Goal: Communication & Community: Ask a question

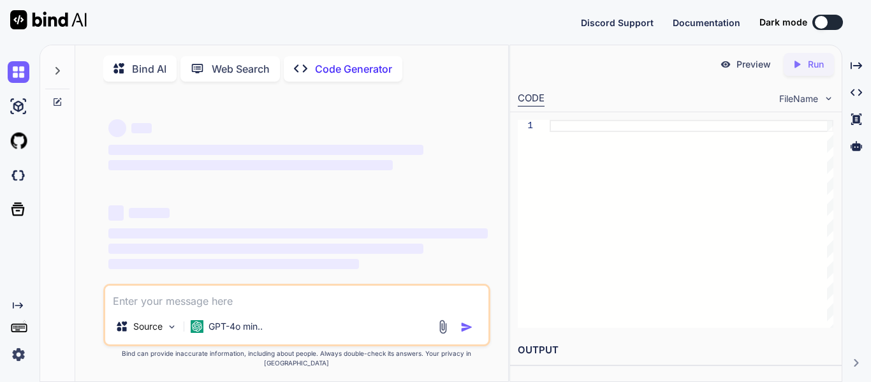
type textarea "x"
click at [824, 27] on div at bounding box center [821, 22] width 13 height 13
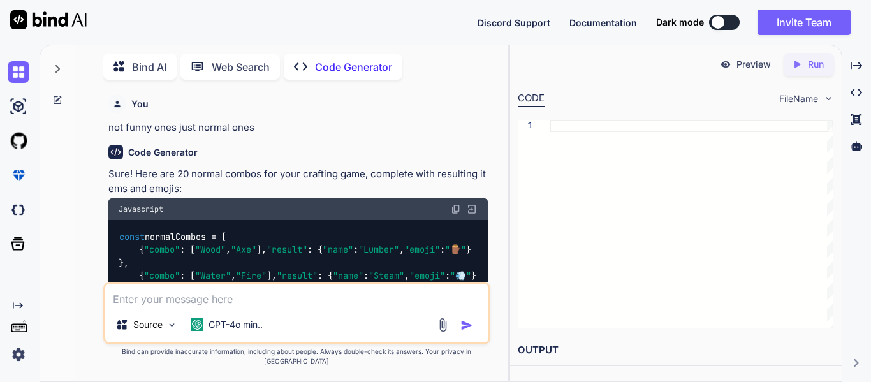
scroll to position [9669, 0]
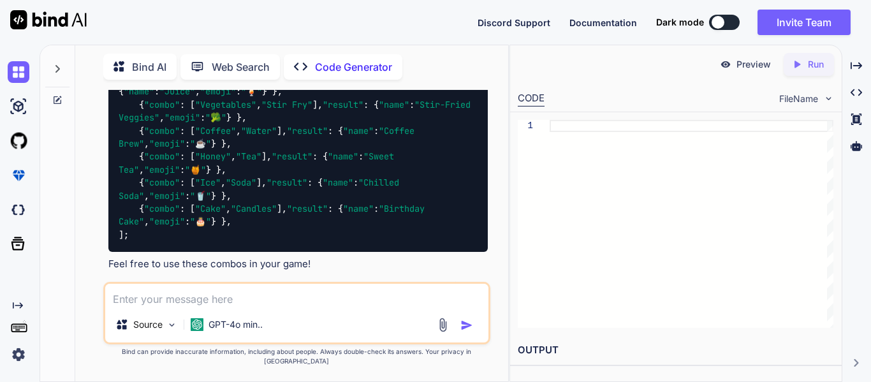
drag, startPoint x: 218, startPoint y: 236, endPoint x: 214, endPoint y: 230, distance: 6.9
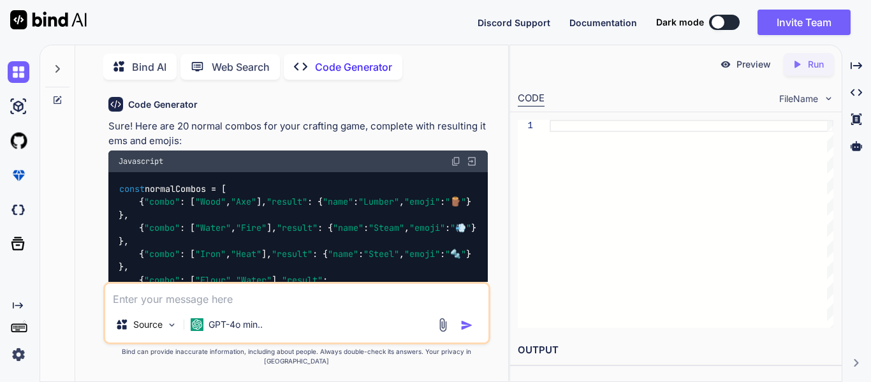
scroll to position [9210, 0]
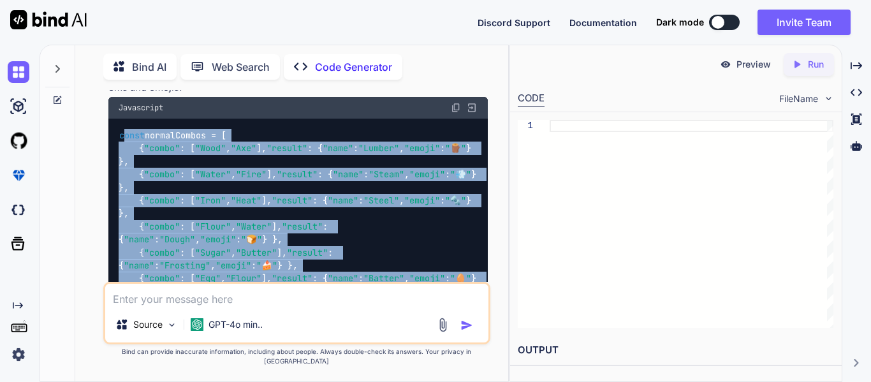
drag, startPoint x: 300, startPoint y: 228, endPoint x: 125, endPoint y: 135, distance: 198.5
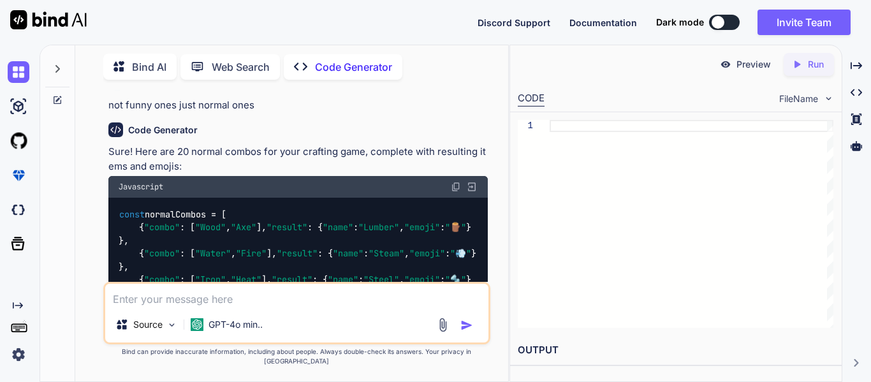
scroll to position [9130, 0]
click at [177, 307] on textarea at bounding box center [296, 295] width 383 height 23
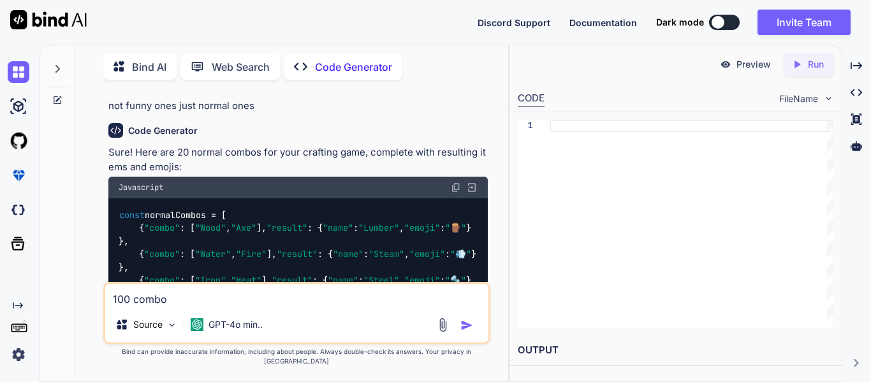
type textarea "100 combos"
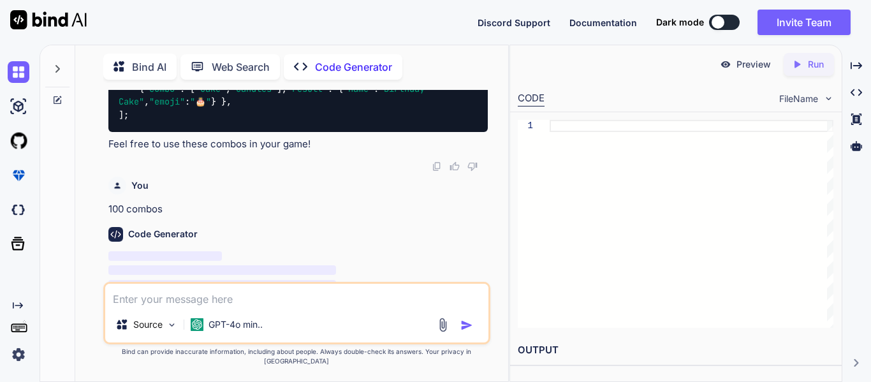
scroll to position [9805, 0]
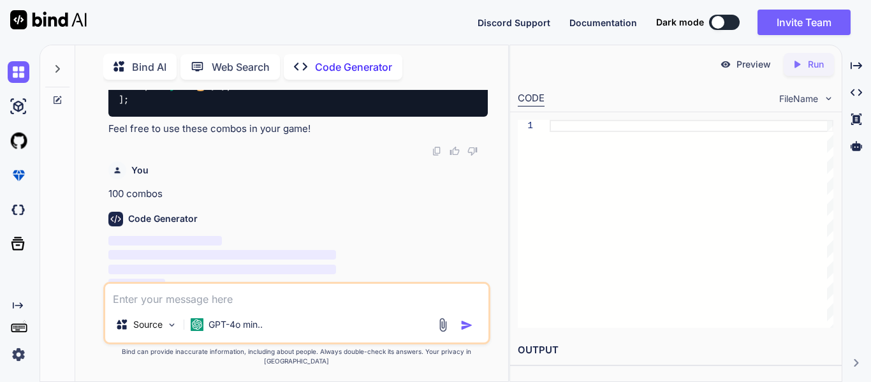
click at [320, 219] on div "Code Generator" at bounding box center [297, 219] width 379 height 15
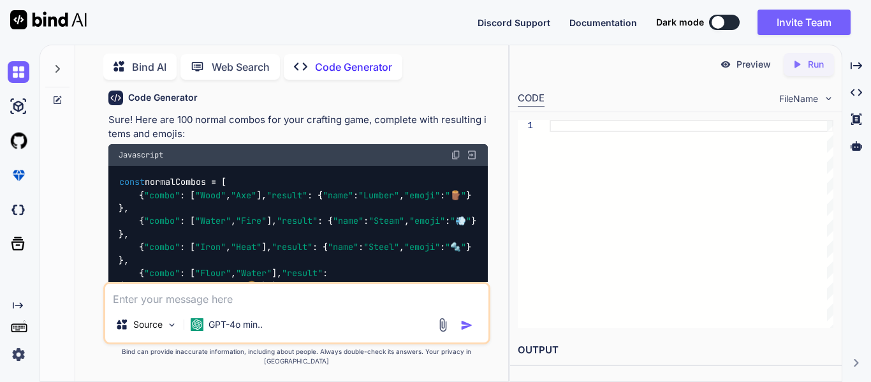
scroll to position [9928, 0]
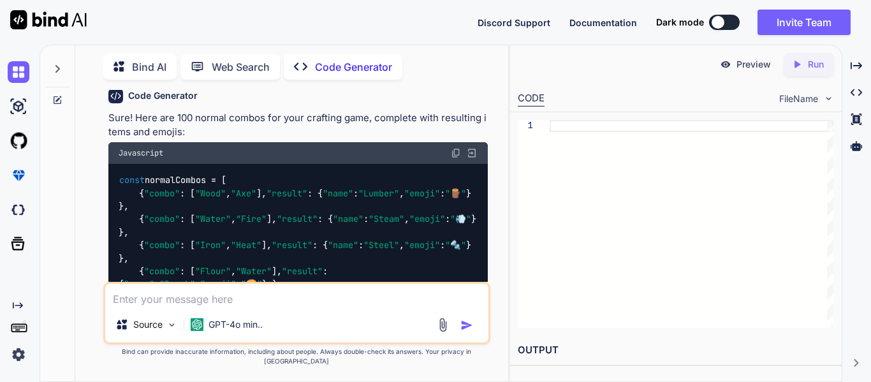
click at [291, 304] on textarea at bounding box center [296, 295] width 383 height 23
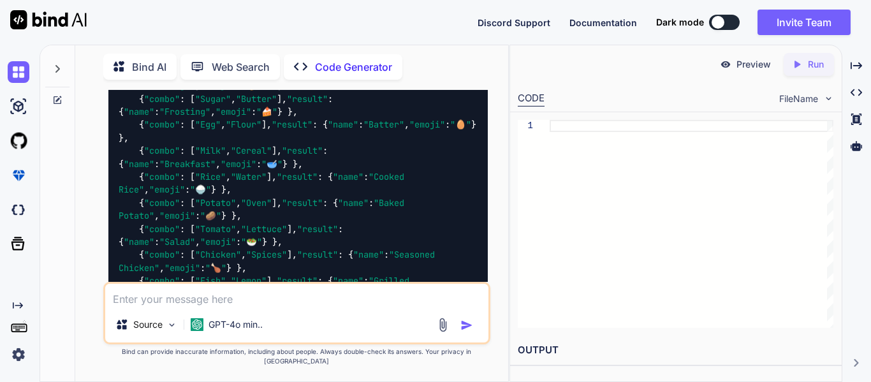
scroll to position [10131, 0]
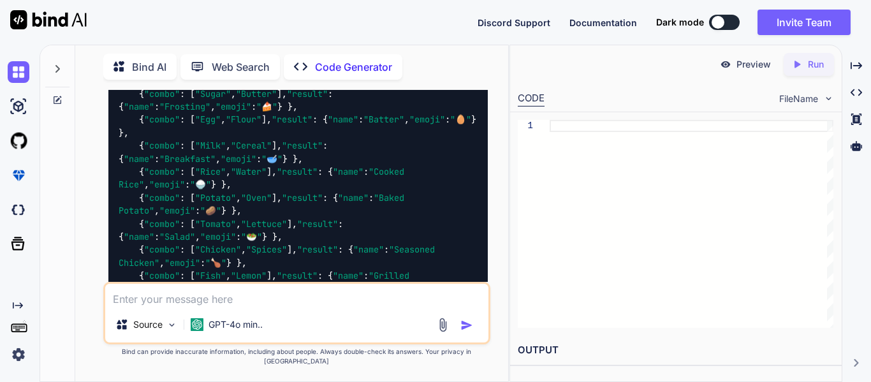
click at [288, 301] on textarea at bounding box center [296, 295] width 383 height 23
type textarea "i"
type textarea "do you k"
click at [64, 99] on div at bounding box center [57, 100] width 34 height 10
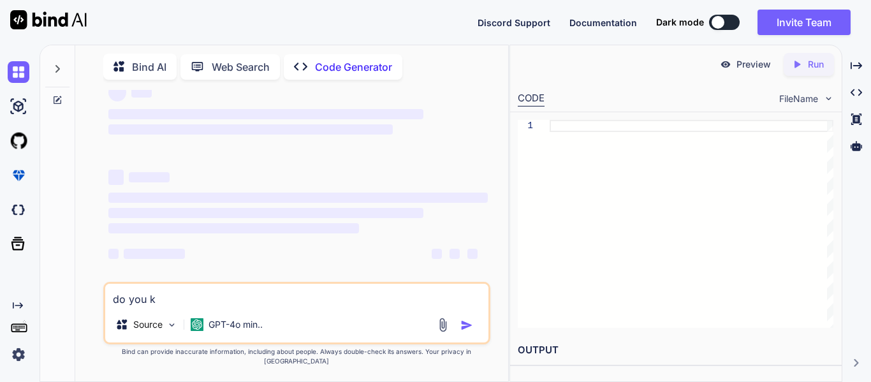
scroll to position [24, 0]
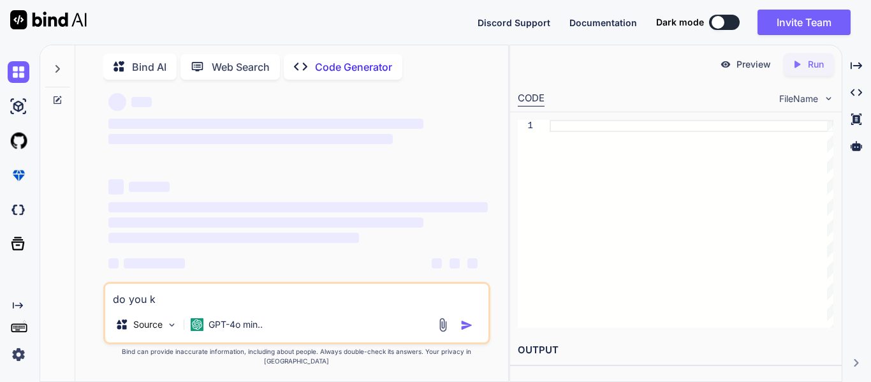
click at [49, 71] on div at bounding box center [57, 65] width 24 height 44
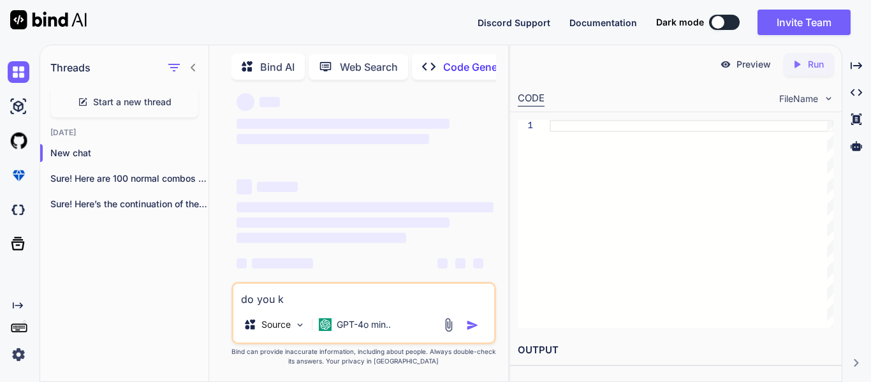
click at [149, 87] on div "Start a new thread" at bounding box center [124, 102] width 148 height 31
click at [81, 182] on div "New chat" at bounding box center [124, 178] width 168 height 25
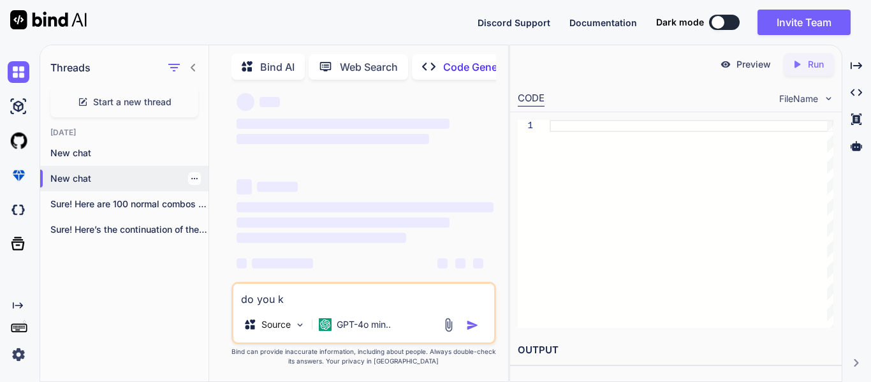
click at [191, 180] on div at bounding box center [194, 178] width 13 height 13
click at [191, 175] on icon "button" at bounding box center [195, 179] width 8 height 8
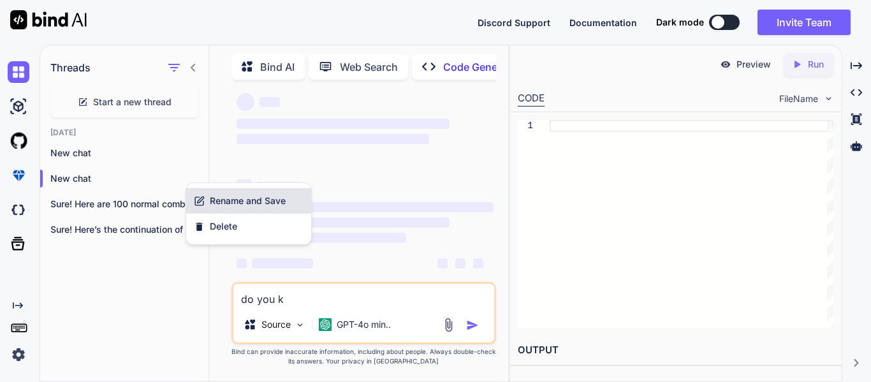
click at [208, 191] on div "Rename and Save" at bounding box center [248, 200] width 125 height 25
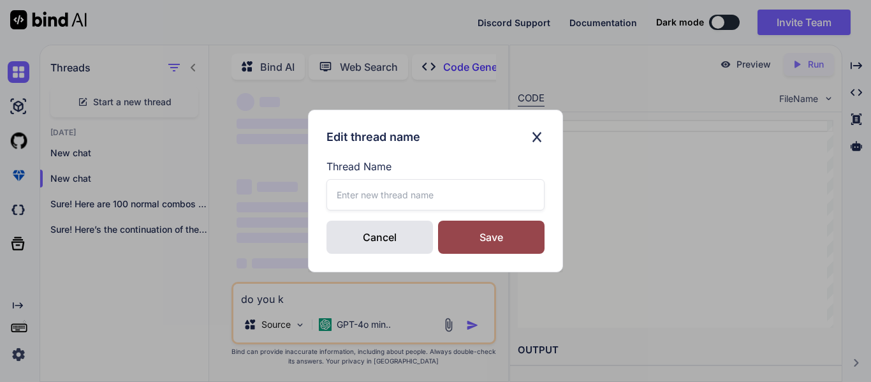
click at [434, 193] on input "text" at bounding box center [435, 194] width 218 height 31
type input "combos"
click at [522, 236] on div "Save" at bounding box center [491, 237] width 106 height 33
click at [616, 163] on div "Edit thread name Thread Name combos Cancel Saving..." at bounding box center [435, 191] width 871 height 382
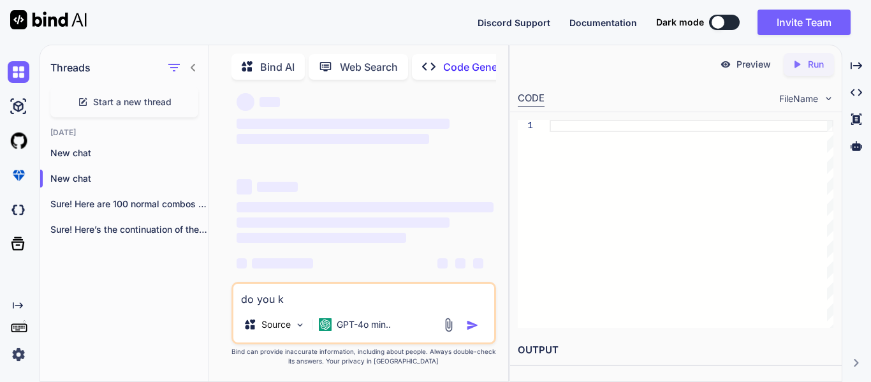
click at [723, 29] on button at bounding box center [724, 22] width 31 height 15
click at [720, 22] on div at bounding box center [717, 22] width 13 height 13
click at [76, 178] on p "New chat" at bounding box center [129, 178] width 158 height 13
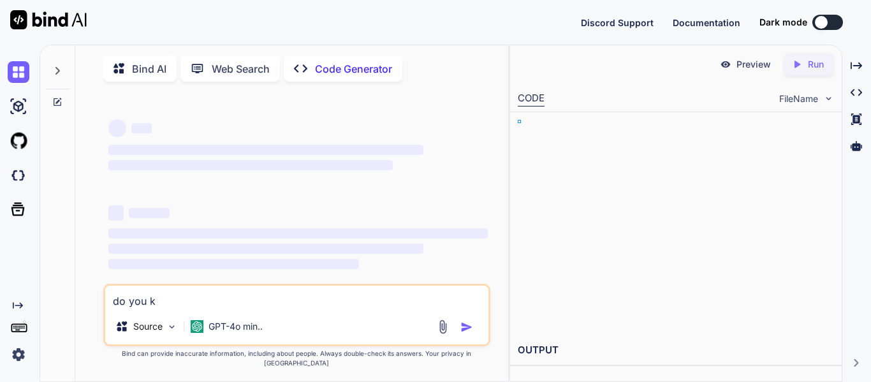
type textarea "x"
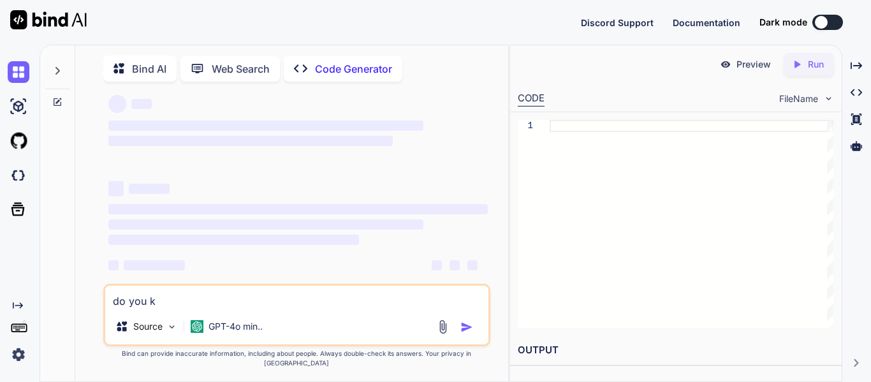
drag, startPoint x: 220, startPoint y: 310, endPoint x: 0, endPoint y: 321, distance: 220.2
click at [0, 321] on div "Created with Pixso. Bind AI Web Search Created with Pixso. Code Generator ‌ ‌ ‌…" at bounding box center [435, 213] width 871 height 337
type textarea "x"
click at [54, 72] on icon at bounding box center [57, 71] width 10 height 10
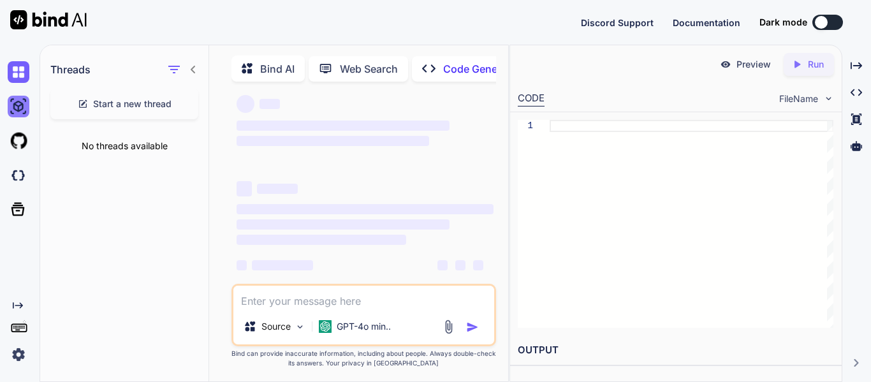
click at [18, 96] on img at bounding box center [19, 107] width 22 height 22
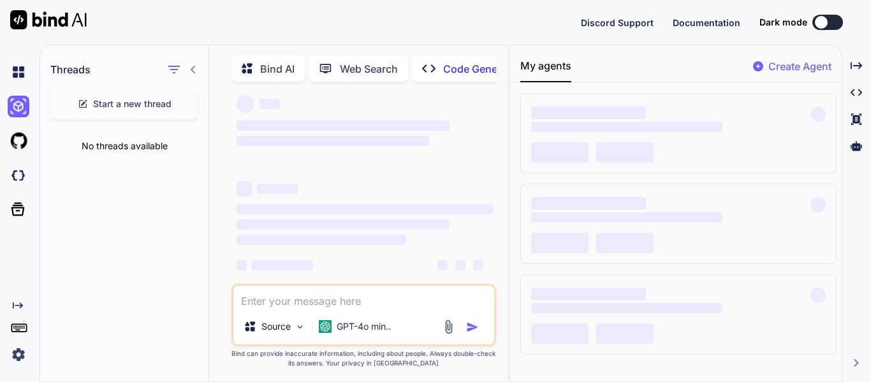
click at [15, 84] on div at bounding box center [21, 72] width 27 height 34
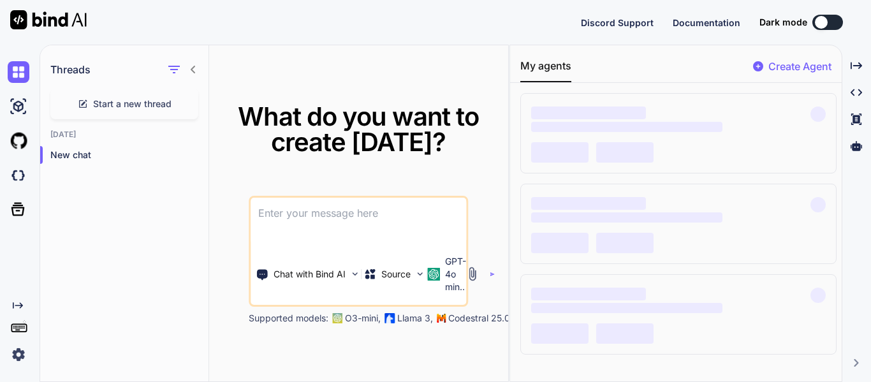
click at [122, 181] on div "Threads Start a new thread [DATE] New chat" at bounding box center [124, 213] width 169 height 337
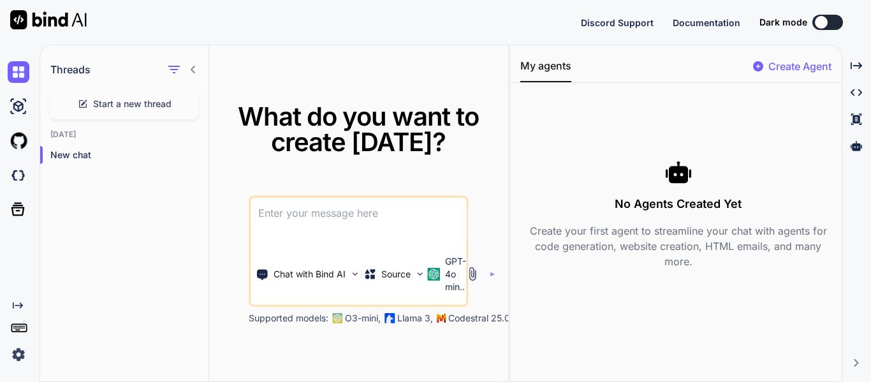
click at [312, 214] on textarea at bounding box center [358, 221] width 215 height 47
type textarea "x"
type textarea "i"
type textarea "x"
type textarea "I"
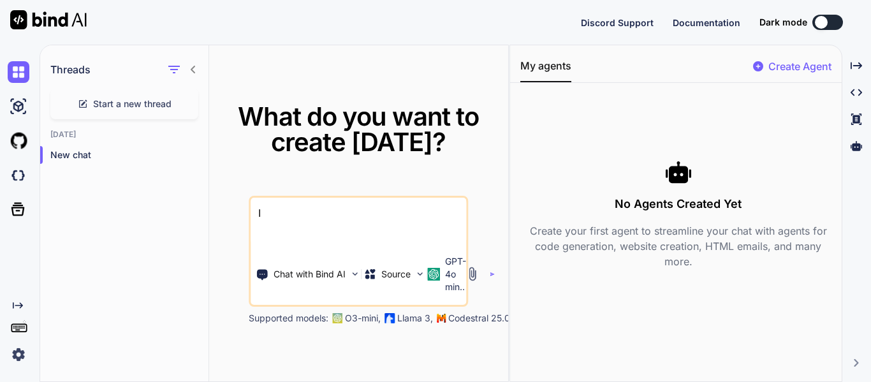
type textarea "x"
type textarea "I am"
type textarea "x"
type textarea "I am m"
type textarea "x"
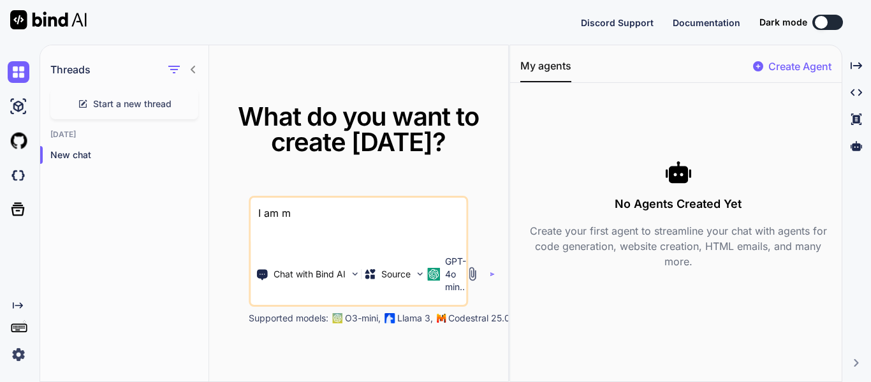
type textarea "I am ma"
type textarea "x"
type textarea "I am mak"
type textarea "x"
type textarea "I am make"
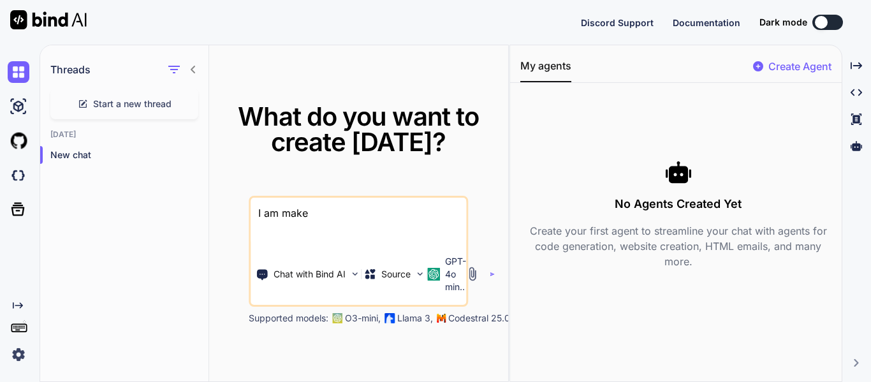
type textarea "x"
type textarea "I am mak"
type textarea "x"
type textarea "I am makin"
type textarea "x"
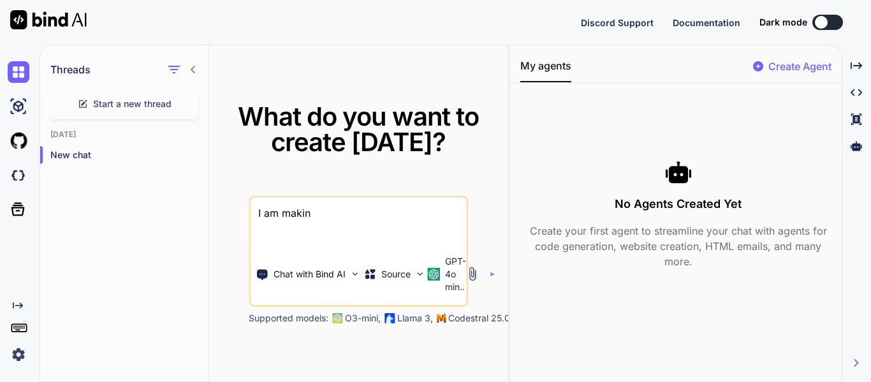
type textarea "I am making"
type textarea "x"
type textarea "I am making"
type textarea "x"
type textarea "I am making a"
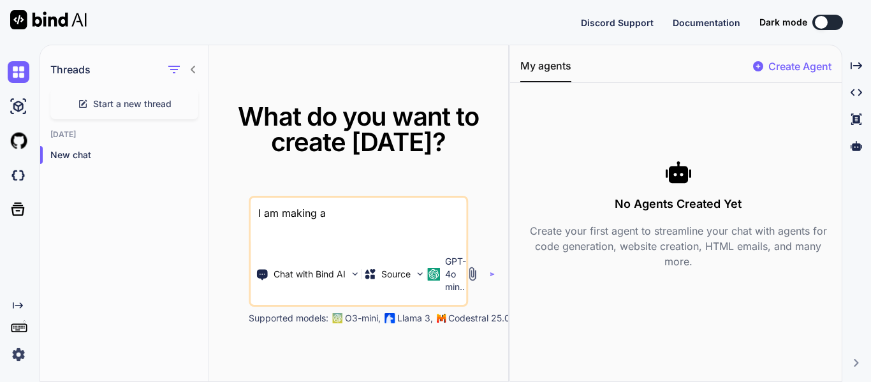
type textarea "x"
type textarea "I am making am"
type textarea "x"
type textarea "I am making a"
type textarea "x"
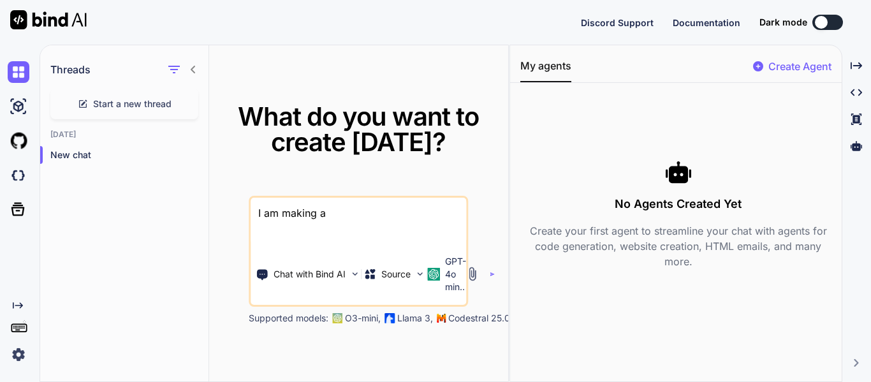
type textarea "I am making a"
type textarea "x"
type textarea "I am making a m"
type textarea "x"
type textarea "I am making a me"
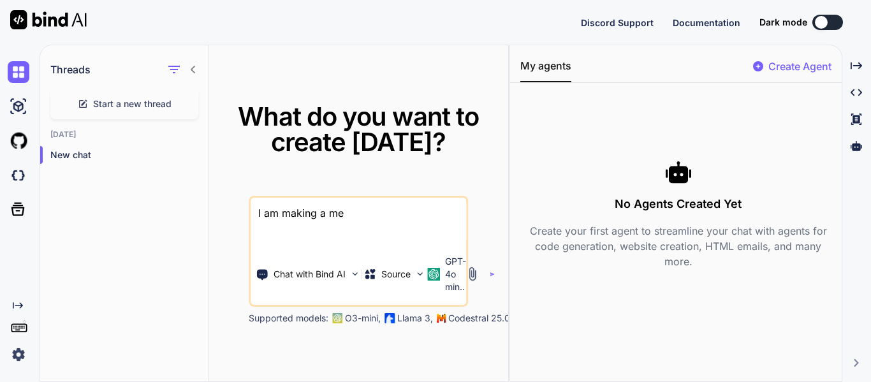
type textarea "x"
type textarea "I am making a mer"
type textarea "x"
type textarea "I am making a merg"
type textarea "x"
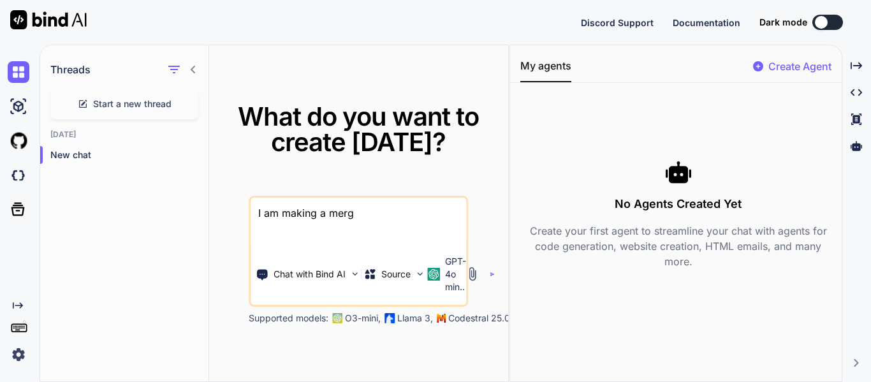
type textarea "I am making a mergi"
type textarea "x"
type textarea "I am making a mergin"
type textarea "x"
type textarea "I am making a merging"
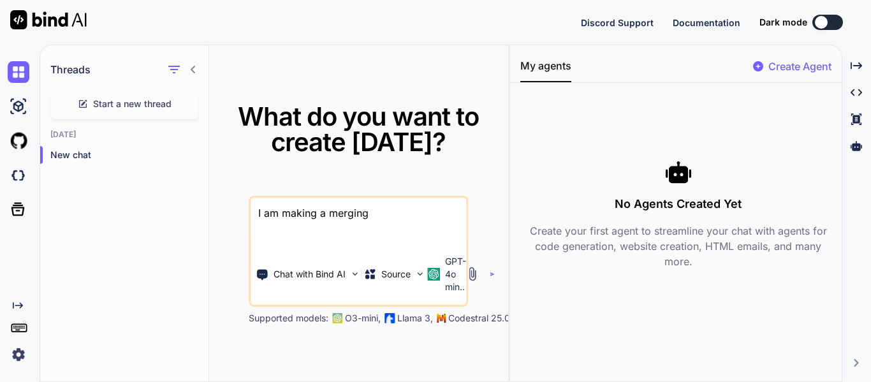
type textarea "x"
type textarea "I am making a merging"
type textarea "x"
type textarea "I am making a merging ga"
type textarea "x"
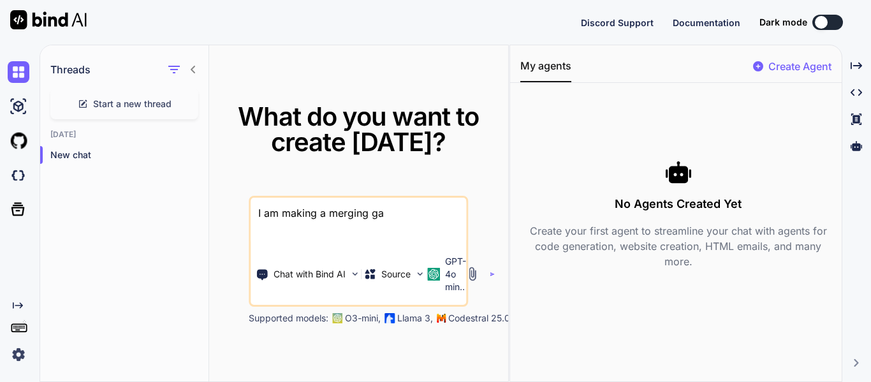
type textarea "I am making a merging gam"
type textarea "x"
type textarea "I am making a merging game"
type textarea "x"
type textarea "I am making a merging game"
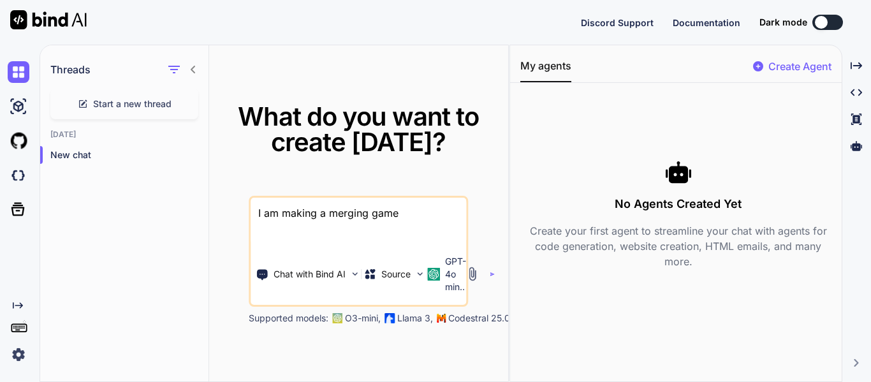
type textarea "x"
type textarea "I am making a merging game l"
type textarea "x"
type textarea "I am making a merging game"
type textarea "x"
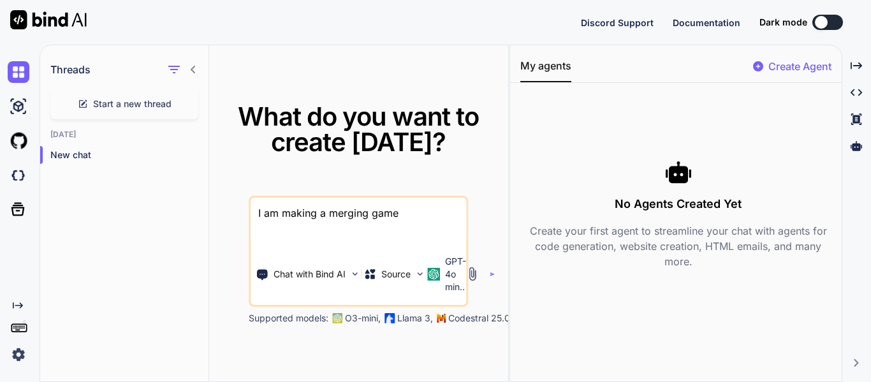
type textarea "I am making a merging game"
type textarea "x"
type textarea "I am making a merging game l"
type textarea "x"
type textarea "I am making a merging game li"
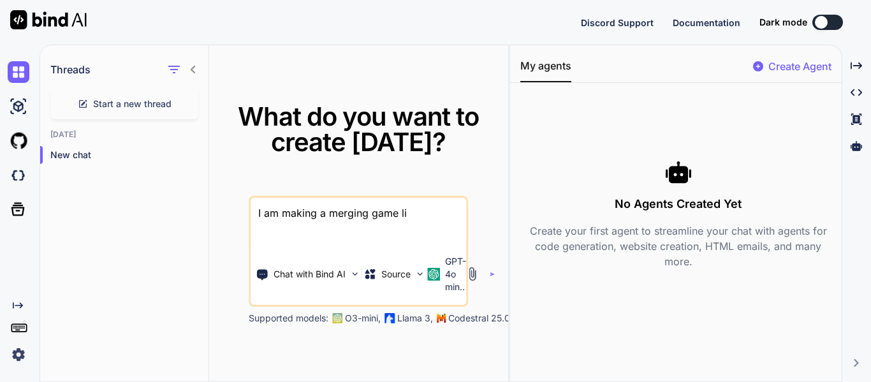
type textarea "x"
type textarea "I am making a merging game lik"
type textarea "x"
type textarea "I am making a merging game like"
type textarea "x"
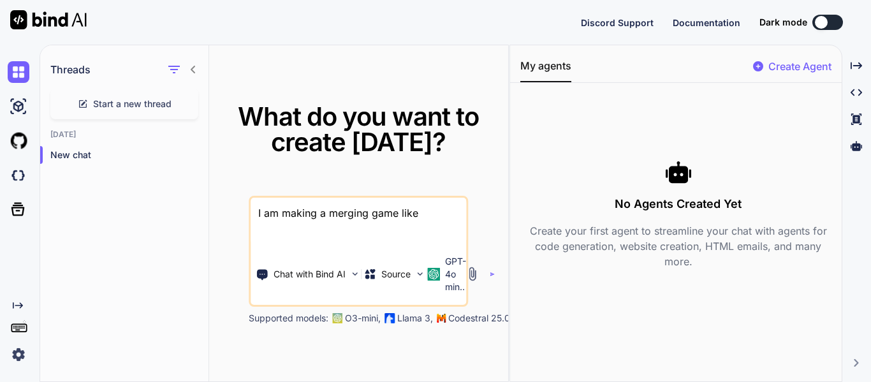
type textarea "I am making a merging game like"
type textarea "x"
type textarea "I am making a merging game like l"
type textarea "x"
type textarea "I am making a merging game like li"
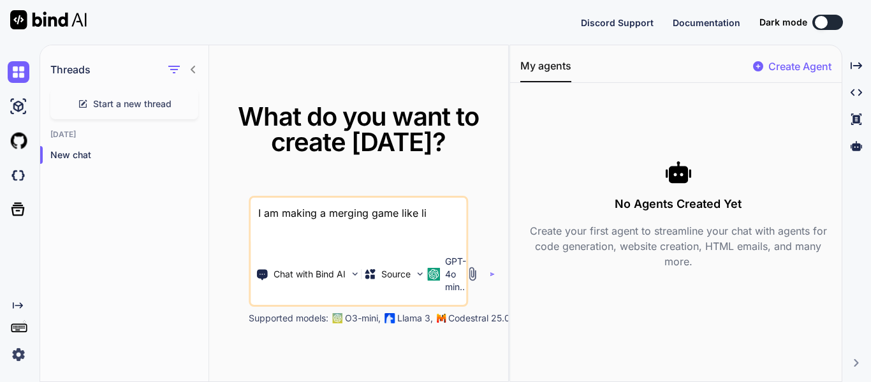
type textarea "x"
type textarea "I am making a merging game like lit"
type textarea "x"
type textarea "I am making a merging game like litt"
type textarea "x"
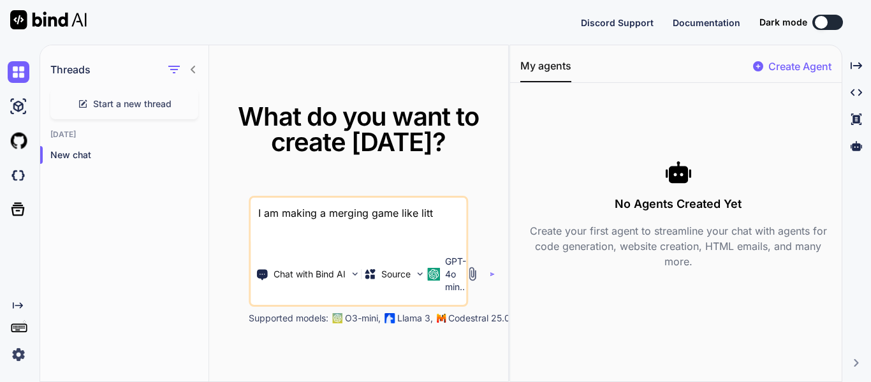
type textarea "I am making a merging game like littl"
type textarea "x"
type textarea "I am making a merging game like little"
type textarea "x"
type textarea "I am making a merging game like little"
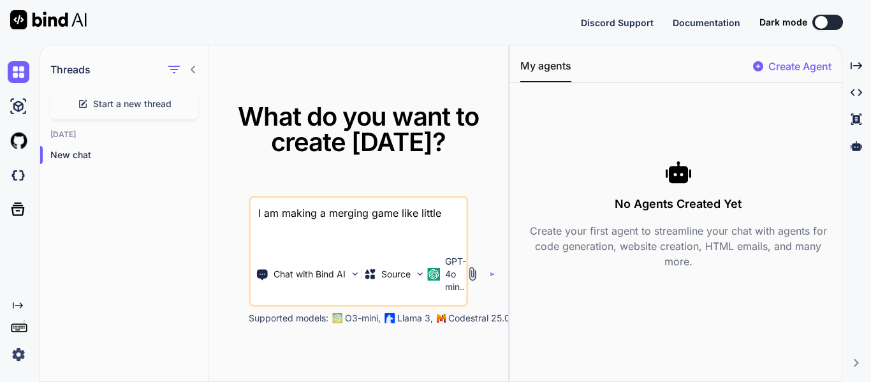
type textarea "x"
type textarea "I am making a merging game like little a"
type textarea "x"
type textarea "I am making a merging game like little al"
type textarea "x"
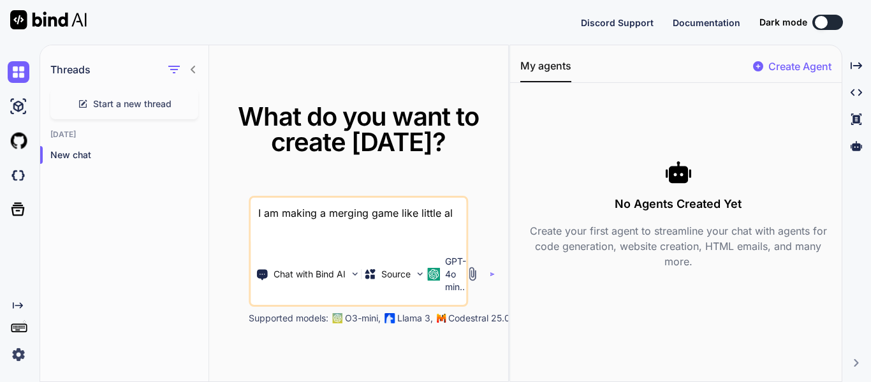
type textarea "I am making a merging game like little alc"
type textarea "x"
type textarea "I am making a merging game like little alch"
type textarea "x"
type textarea "I am making a merging game like little alchm"
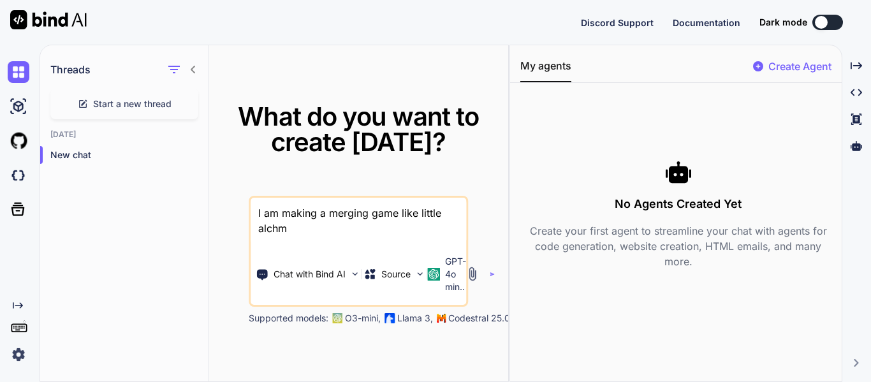
type textarea "x"
type textarea "I am making a merging game like little alchme"
type textarea "x"
type textarea "I am making a merging game like little"
type textarea "x"
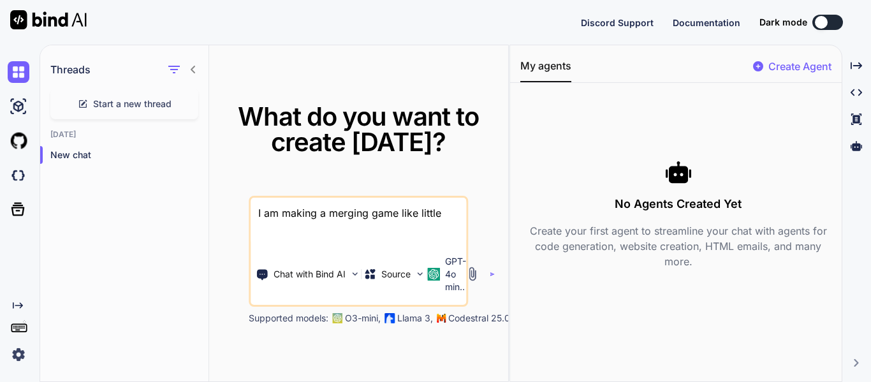
type textarea "I am making a merging game like little alchemy"
type textarea "x"
type textarea "I am making a merging game like little alchemy c"
type textarea "x"
type textarea "I am making a merging game like little alchemy can"
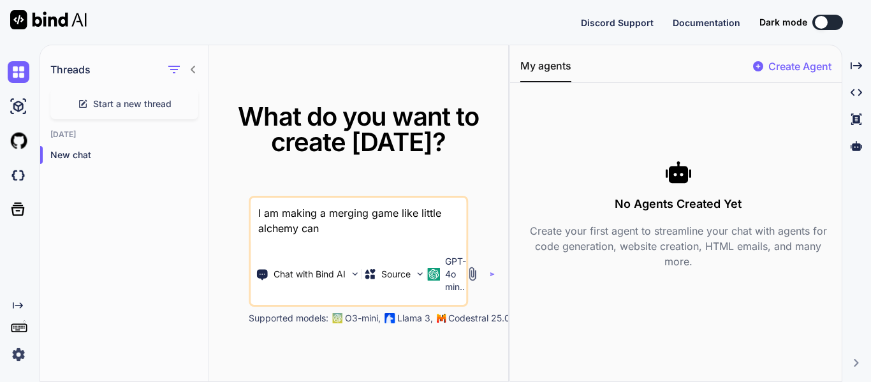
type textarea "x"
type textarea "I am making a merging game like little alchemy can"
type textarea "x"
type textarea "I am making a merging game like little alchemy can y"
type textarea "x"
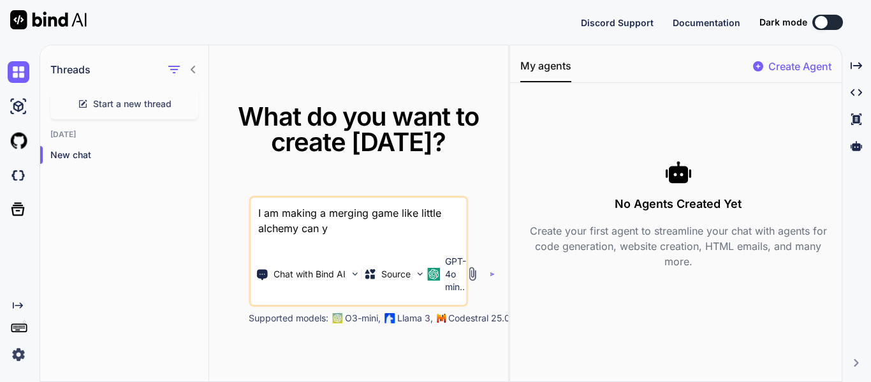
type textarea "I am making a merging game like little alchemy can yo"
type textarea "x"
type textarea "I am making a merging game like little alchemy can you"
type textarea "x"
type textarea "I am making a merging game like little alchemy can you"
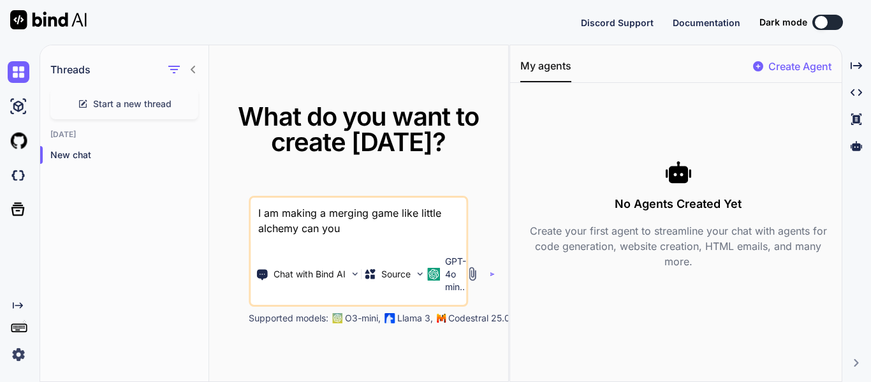
type textarea "x"
type textarea "I am making a merging game like little alchemy can you g"
type textarea "x"
type textarea "I am making a merging game like little alchemy can you ge"
type textarea "x"
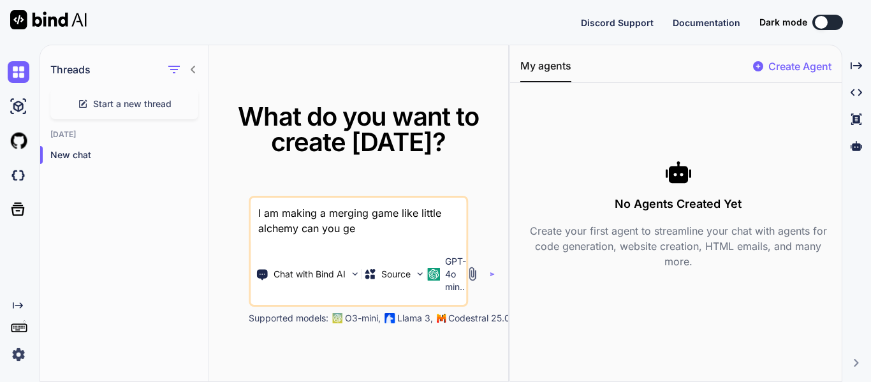
type textarea "I am making a merging game like little alchemy can you gen"
type textarea "x"
type textarea "I am making a merging game like little alchemy can you [PERSON_NAME]"
type textarea "x"
type textarea "I am making a merging game like little alchemy can you genar"
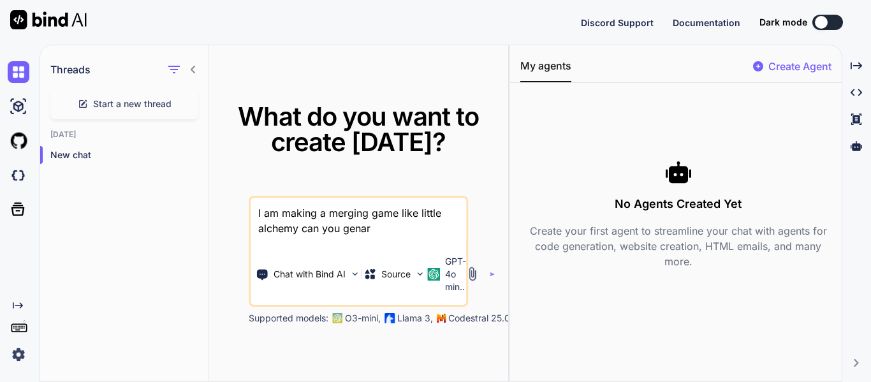
type textarea "x"
type textarea "I am making a merging game like little alchemy can you [PERSON_NAME]"
type textarea "x"
type textarea "I am making a merging game like little alchemy can you genarat"
type textarea "x"
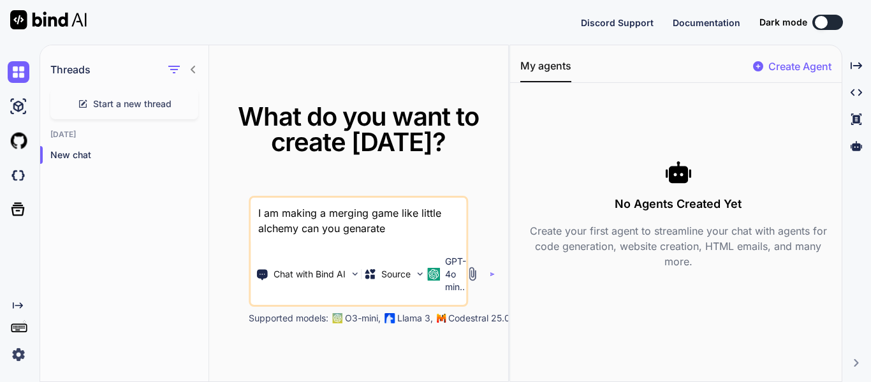
type textarea "I am making a merging game like little alchemy can you"
type textarea "x"
type textarea "I am making a merging game like little alchemy can you generate"
type textarea "x"
type textarea "I am making a merging game like little alchemy can you generate 1"
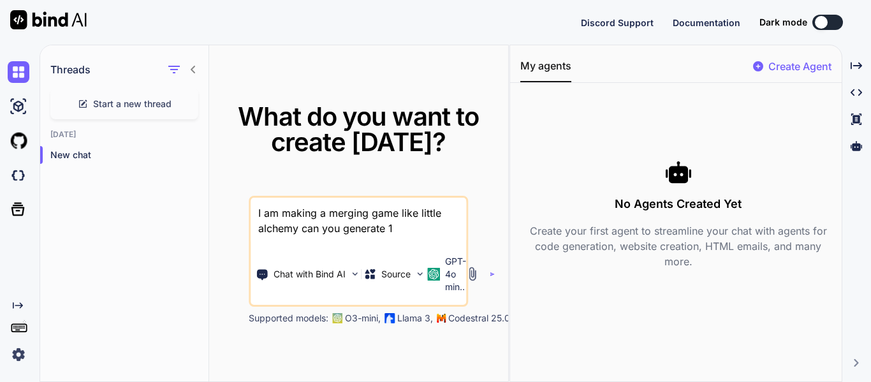
type textarea "x"
type textarea "I am making a merging game like little alchemy can you generate 10"
type textarea "x"
type textarea "I am making a merging game like little alchemy can you generate 100"
type textarea "x"
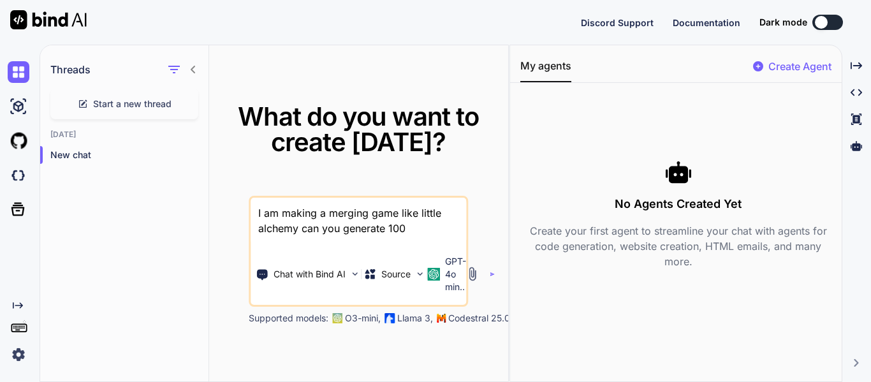
type textarea "I am making a merging game like little alchemy can you generate 100"
type textarea "x"
type textarea "I am making a merging game like little alchemy can you generate 100 c"
type textarea "x"
type textarea "I am making a merging game like little alchemy can you generate 100 co"
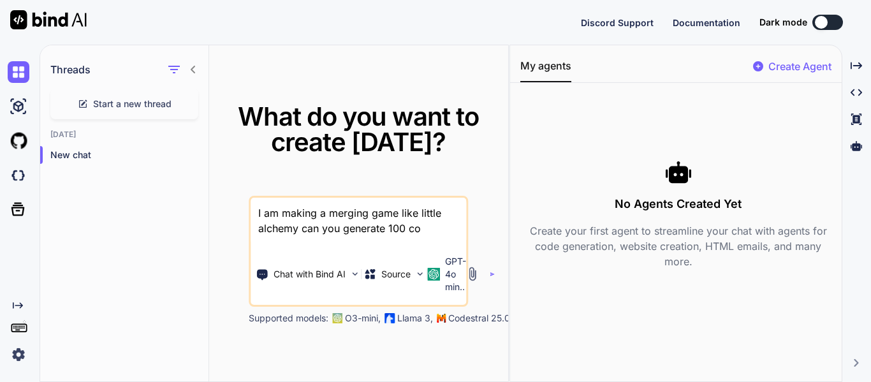
type textarea "x"
type textarea "I am making a merging game like little alchemy can you generate 100 com"
type textarea "x"
type textarea "I am making a merging game like little alchemy can you generate 100 comb"
type textarea "x"
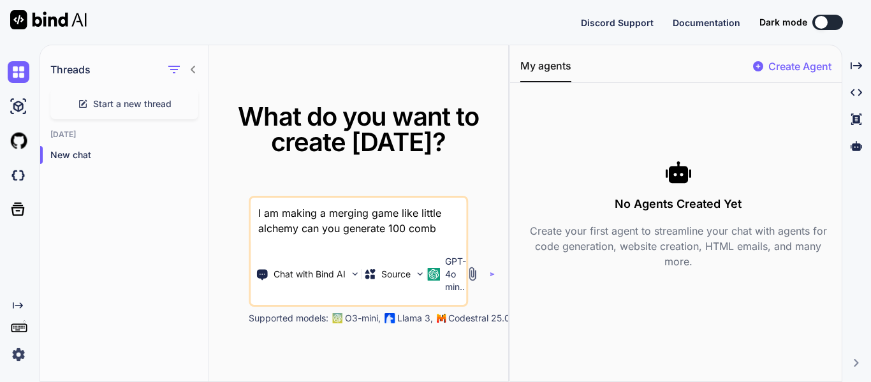
type textarea "I am making a merging game like little alchemy can you generate 100 combo"
type textarea "x"
type textarea "I am making a merging game like little alchemy can you generate 100 combos"
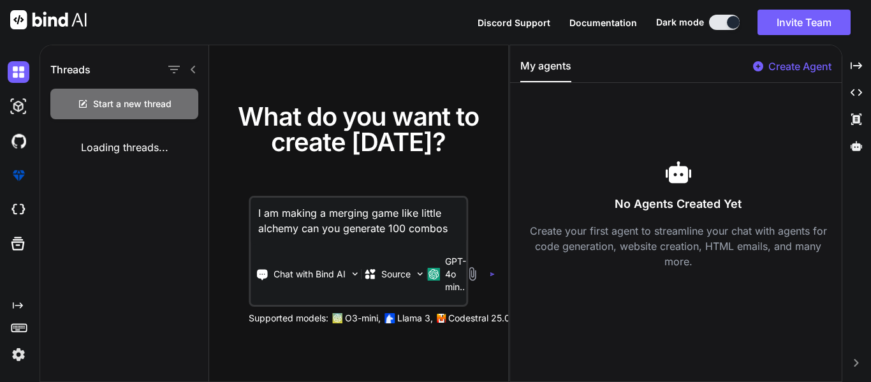
type textarea "x"
type textarea "I am making a merging game like little alchemy can you generate 100 combo"
type textarea "x"
type textarea "I am making a merging game like little alchemy can you generate 100 comb"
type textarea "x"
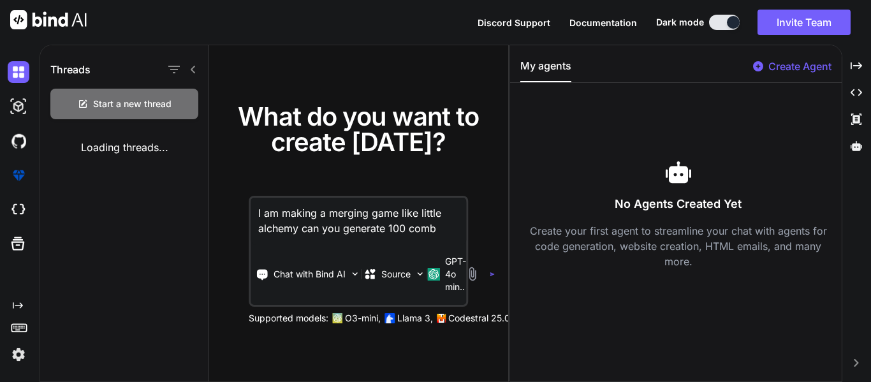
type textarea "I am making a merging game like little alchemy can you generate 100 com"
type textarea "x"
type textarea "I am making a merging game like little alchemy can you generate 100 co"
type textarea "x"
type textarea "I am making a merging game like little alchemy can you generate 100 c"
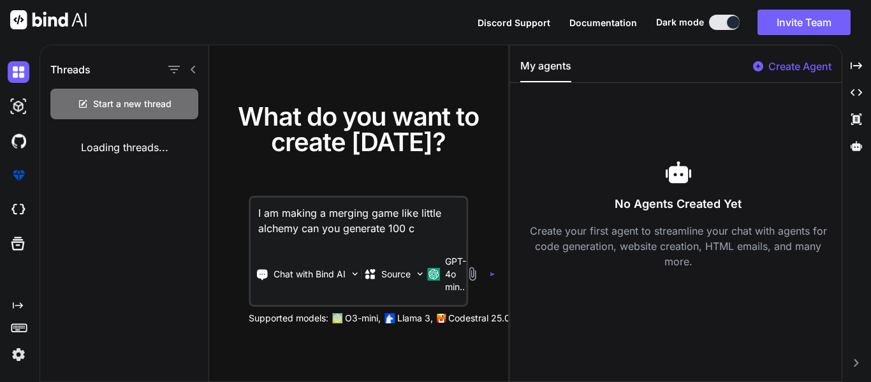
type textarea "x"
type textarea "I am making a merging game like little alchemy can you generate 100"
type textarea "x"
type textarea "I am making a merging game like little alchemy can you generate 100"
type textarea "x"
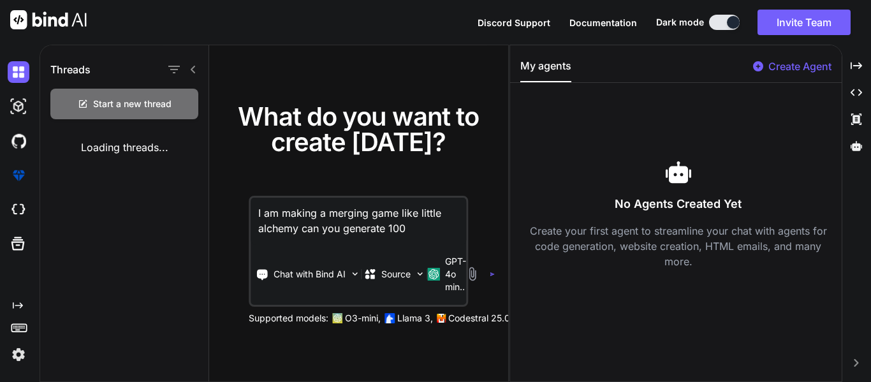
type textarea "I am making a merging game like little alchemy can you generate 100"
type textarea "x"
type textarea "I am making a merging game like little alchemy can you generate 100 c"
type textarea "x"
type textarea "I am making a merging game like little alchemy can you generate 100 co"
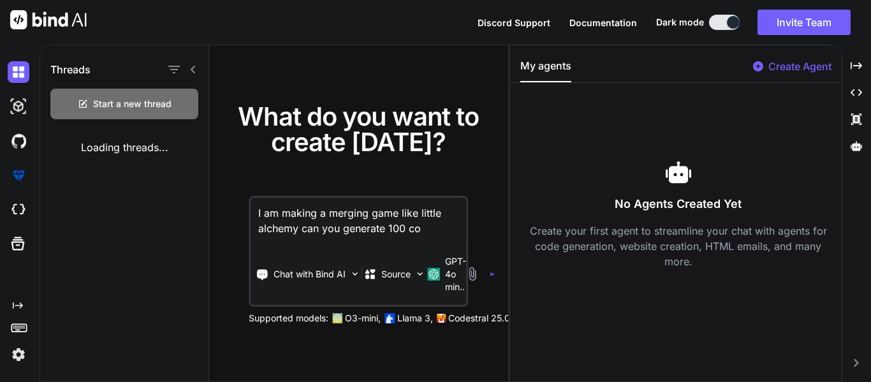
type textarea "x"
type textarea "I am making a merging game like little alchemy can you generate 100 com"
type textarea "x"
type textarea "I am making a merging game like little alchemy can you generate 100 comb"
type textarea "x"
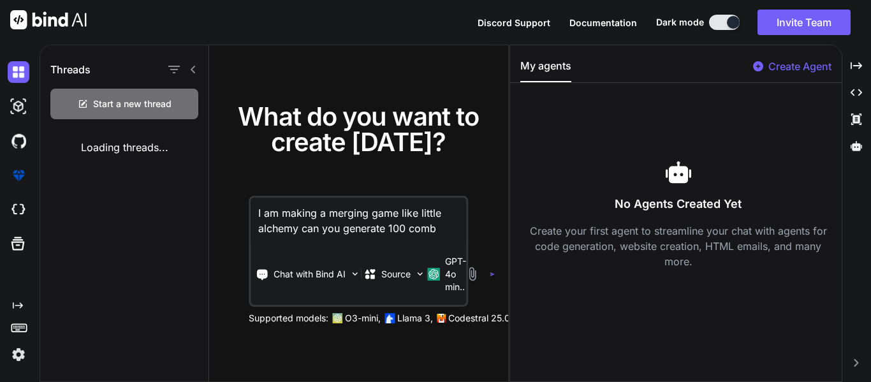
type textarea "I am making a merging game like little alchemy can you generate 100 combo"
type textarea "x"
type textarea "I am making a merging game like little alchemy can you generate 100 combos"
type textarea "x"
type textarea "I am making a merging game like little alchemy can you generate 100 combos f"
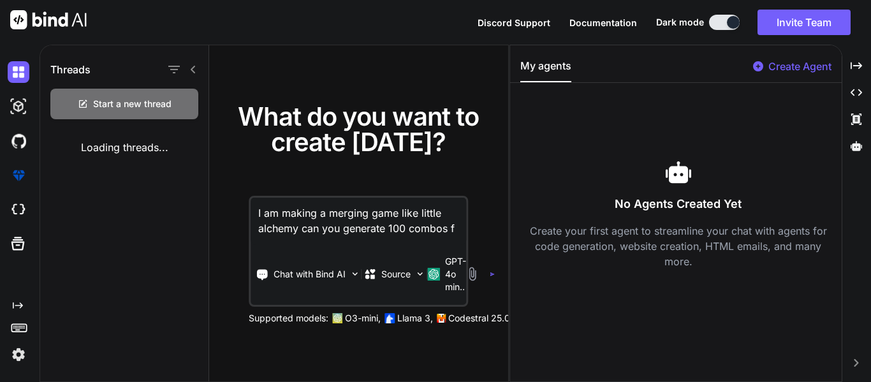
type textarea "x"
type textarea "I am making a merging game like little alchemy can you generate 100 combos ff"
type textarea "x"
type textarea "I am making a merging game like little alchemy can you generate 100 combos ffo"
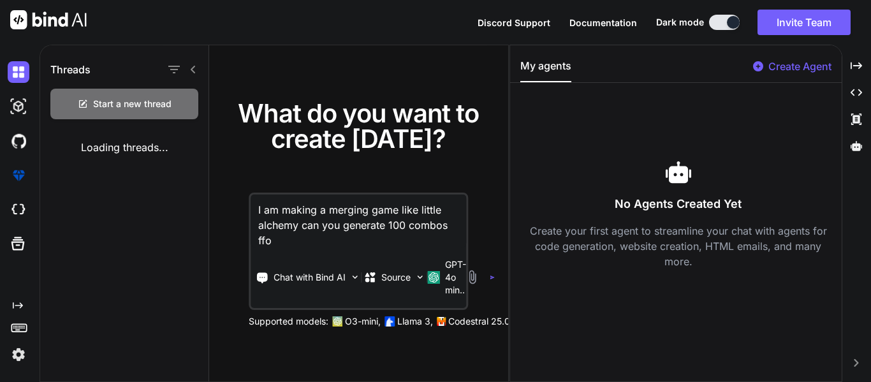
type textarea "x"
type textarea "I am making a merging game like little alchemy can you generate 100 combos ffom"
type textarea "x"
type textarea "I am making a merging game like little alchemy can you generate 100 combos ffoma"
type textarea "x"
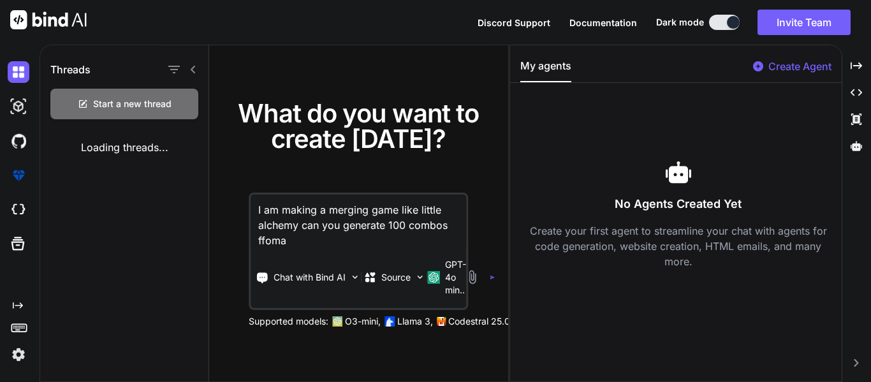
type textarea "I am making a merging game like little alchemy can you generate 100 combos ffom…"
type textarea "x"
type textarea "I am making a merging game like little alchemy can you generate 100 combos ffom…"
type textarea "x"
click at [280, 233] on textarea "I am making a merging game like little alchemy can you generate 100 combos ffom…" at bounding box center [358, 221] width 215 height 54
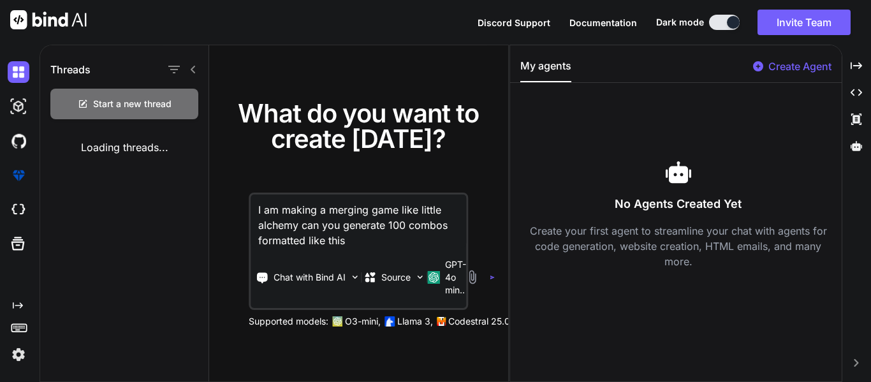
click at [378, 242] on textarea "I am making a merging game like little alchemy can you generate 100 combos form…" at bounding box center [358, 221] width 215 height 54
paste textarea "{ "combo": ["Fire", "Ocean"], "result": { "name": "Ash", "emoji": "🌫️" } },"
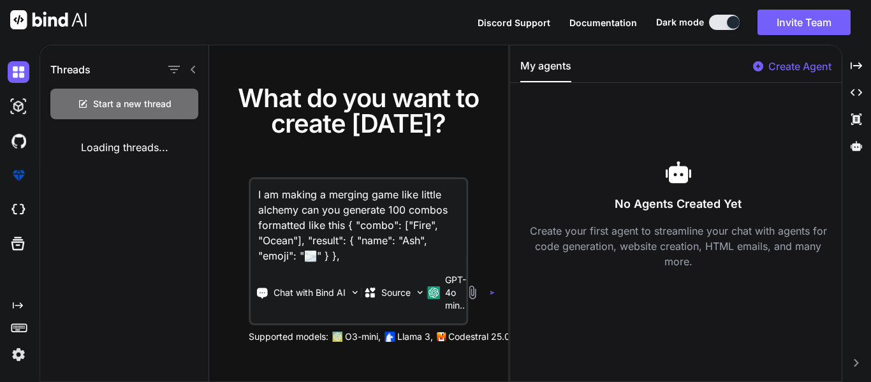
drag, startPoint x: 414, startPoint y: 226, endPoint x: 429, endPoint y: 226, distance: 14.7
click at [429, 226] on textarea "I am making a merging game like little alchemy can you generate 100 combos form…" at bounding box center [358, 221] width 215 height 84
drag, startPoint x: 293, startPoint y: 237, endPoint x: 266, endPoint y: 238, distance: 26.8
click at [266, 238] on textarea "I am making a merging game like little alchemy can you generate 100 combos form…" at bounding box center [358, 221] width 215 height 84
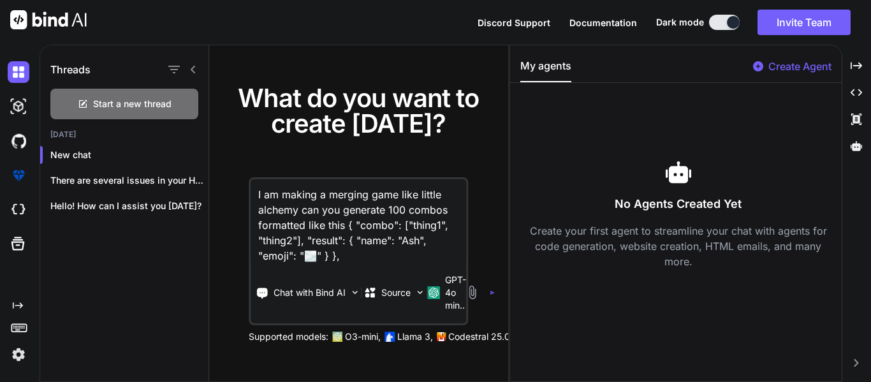
drag, startPoint x: 403, startPoint y: 241, endPoint x: 419, endPoint y: 245, distance: 17.2
click at [419, 245] on textarea "I am making a merging game like little alchemy can you generate 100 combos form…" at bounding box center [358, 221] width 215 height 84
drag, startPoint x: 394, startPoint y: 258, endPoint x: 385, endPoint y: 257, distance: 8.9
click at [385, 257] on textarea "I am making a merging game like little alchemy can you generate 100 combos form…" at bounding box center [358, 221] width 215 height 84
click at [388, 265] on div "I am making a merging game like little alchemy can you generate 100 combos form…" at bounding box center [358, 251] width 219 height 148
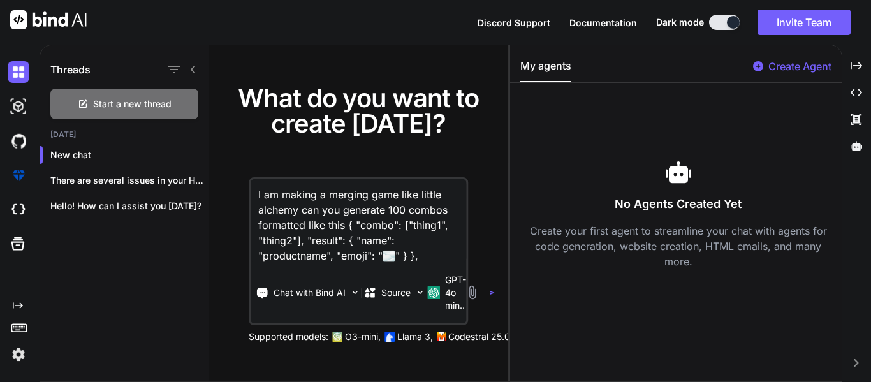
drag, startPoint x: 393, startPoint y: 258, endPoint x: 386, endPoint y: 258, distance: 6.4
click at [386, 258] on textarea "I am making a merging game like little alchemy can you generate 100 combos form…" at bounding box center [358, 221] width 215 height 84
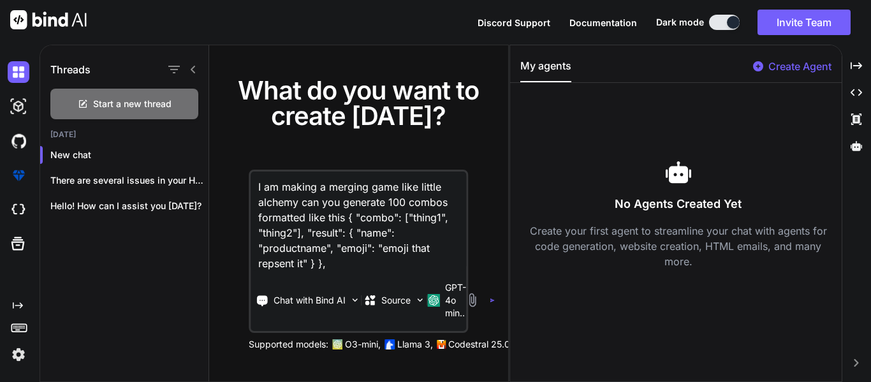
click at [400, 200] on textarea "I am making a merging game like little alchemy can you generate 100 combos form…" at bounding box center [358, 220] width 215 height 99
click at [386, 276] on div "Chat with Bind AI Source GPT-4o min.." at bounding box center [358, 300] width 214 height 51
click at [383, 267] on textarea "I am making a merging game like little alchemy can you generate 200 combos form…" at bounding box center [358, 220] width 215 height 99
click at [350, 219] on textarea "I am making a merging game like little alchemy can you generate 200 combos form…" at bounding box center [358, 220] width 215 height 99
click at [349, 219] on textarea "I am making a merging game like little alchemy can you generate 200 combos form…" at bounding box center [358, 220] width 215 height 99
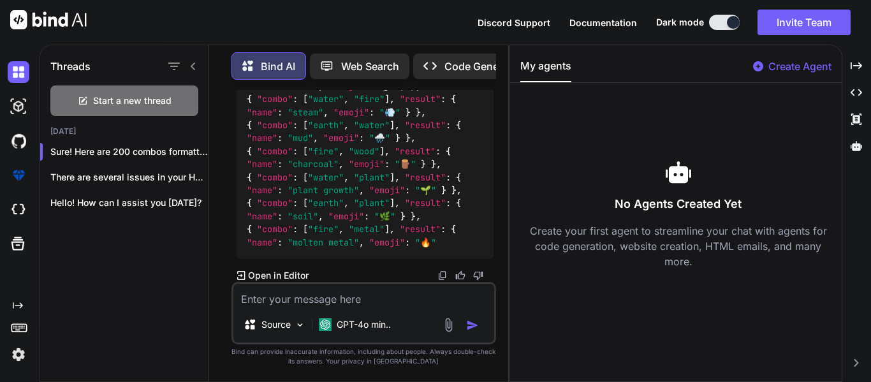
scroll to position [3560, 0]
click at [433, 245] on span ""🔥"" at bounding box center [425, 241] width 21 height 11
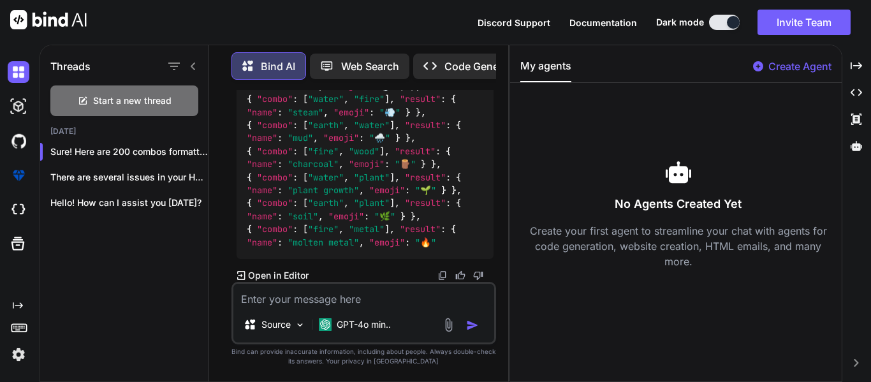
click at [356, 286] on textarea at bounding box center [363, 295] width 261 height 23
click at [259, 300] on textarea "countenue" at bounding box center [363, 295] width 261 height 23
click at [239, 301] on textarea "contenue" at bounding box center [363, 295] width 261 height 23
click at [242, 302] on textarea "contenue" at bounding box center [363, 295] width 261 height 23
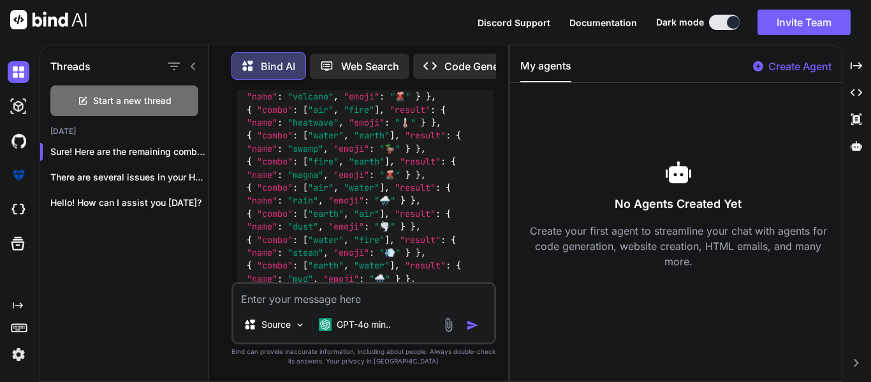
scroll to position [7269, 0]
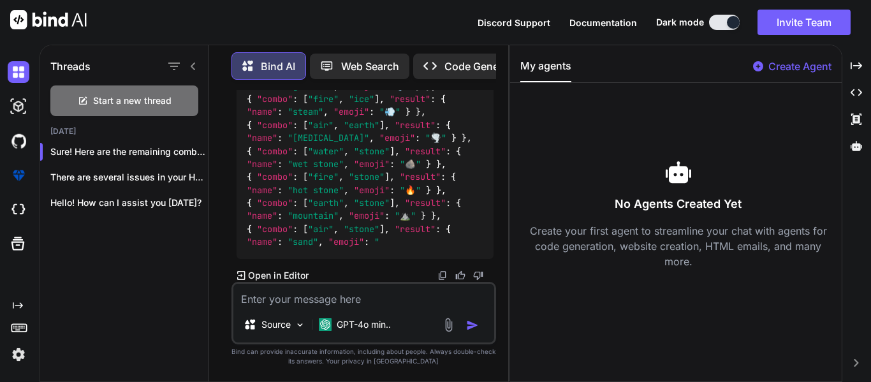
click at [361, 303] on textarea at bounding box center [363, 295] width 261 height 23
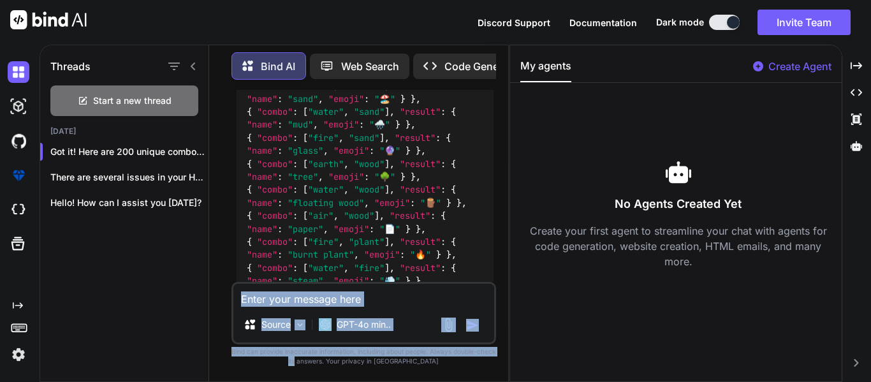
scroll to position [10979, 0]
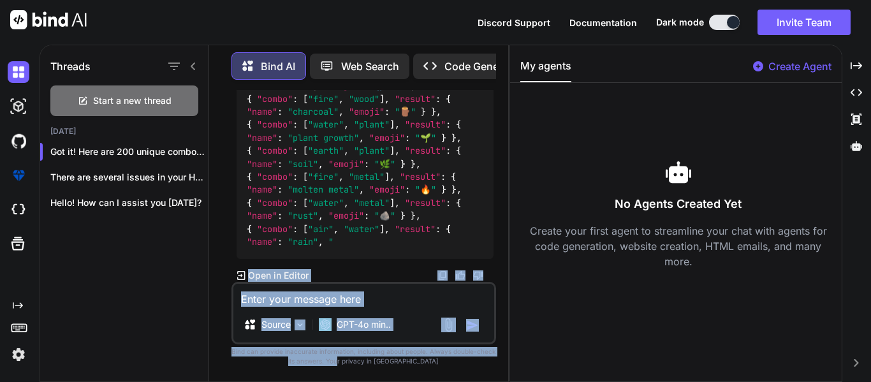
drag, startPoint x: 337, startPoint y: 244, endPoint x: 363, endPoint y: 368, distance: 126.5
click at [363, 368] on div "You I am making a merging game like little alchemy can you generate 200 combos …" at bounding box center [363, 235] width 265 height 291
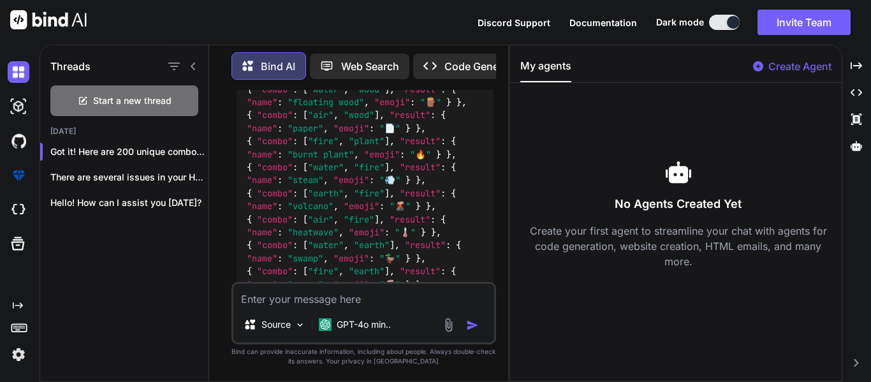
scroll to position [8259, 0]
click at [511, 221] on div "No Agents Created Yet Create your first agent to streamline your chat with agen…" at bounding box center [675, 214] width 331 height 242
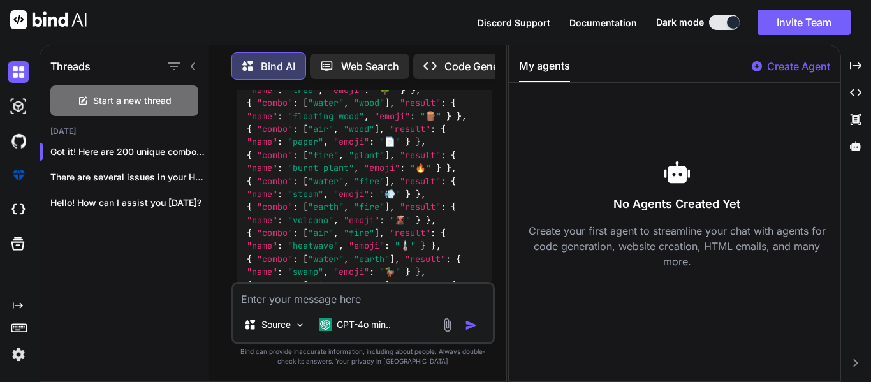
drag, startPoint x: 508, startPoint y: 221, endPoint x: 683, endPoint y: 209, distance: 175.7
click at [683, 209] on div "Threads Start a new thread [DATE] Got it! Here are 200 unique combos for y... T…" at bounding box center [455, 213] width 831 height 337
drag, startPoint x: 506, startPoint y: 243, endPoint x: 566, endPoint y: 230, distance: 61.3
click at [507, 243] on div "Threads Start a new thread [DATE] Got it! Here are 200 unique combos for y... T…" at bounding box center [455, 213] width 831 height 337
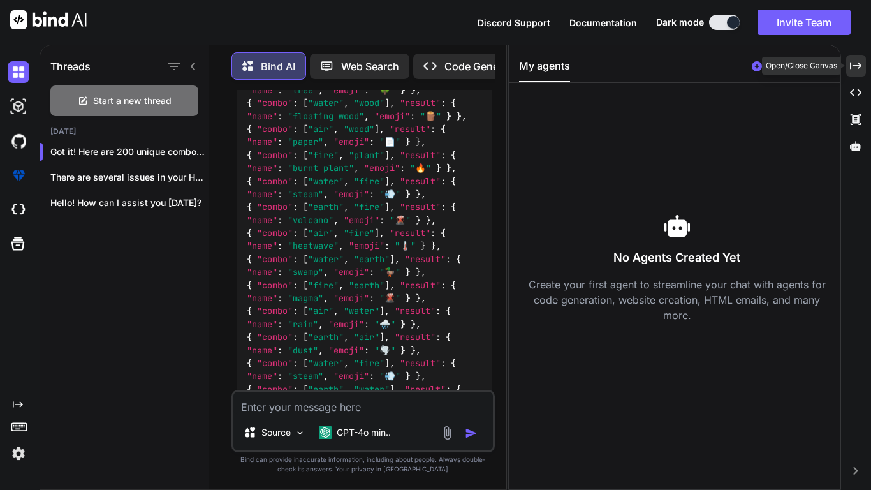
click at [852, 66] on icon "Created with Pixso." at bounding box center [855, 65] width 11 height 11
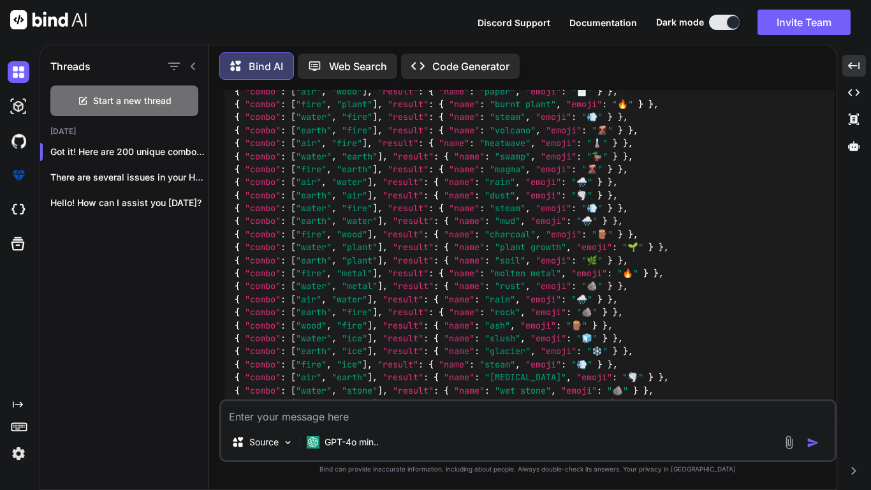
scroll to position [3841, 0]
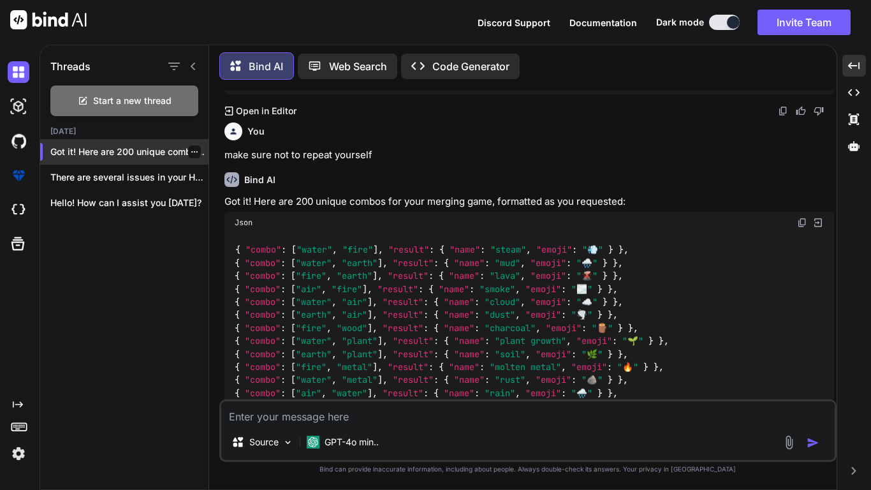
click at [191, 148] on icon "button" at bounding box center [195, 152] width 8 height 8
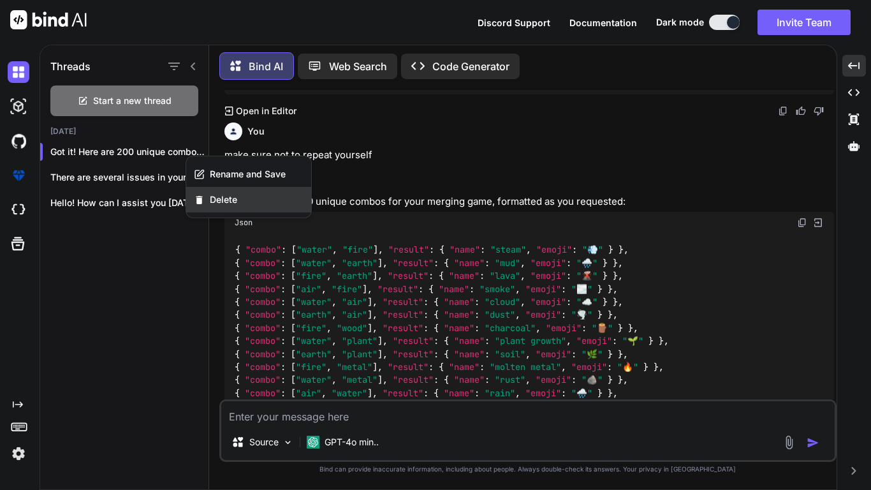
click at [241, 190] on div "Delete" at bounding box center [248, 199] width 125 height 25
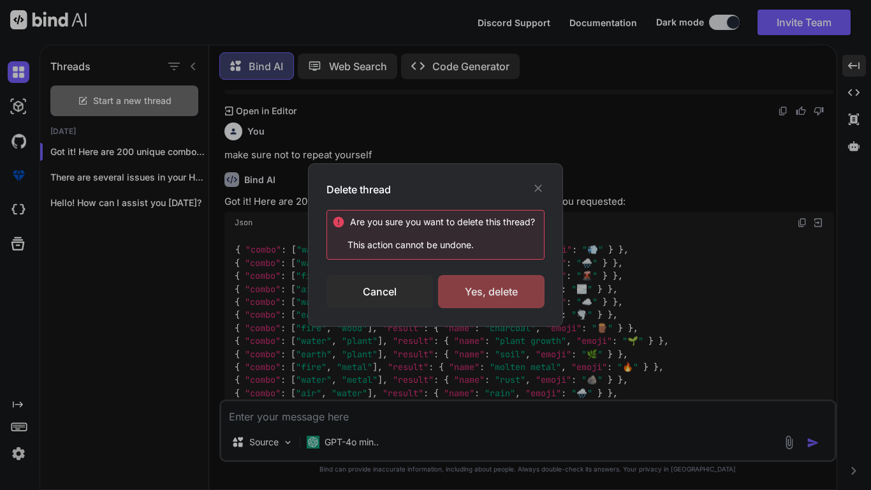
click at [472, 301] on div "Yes, delete" at bounding box center [491, 291] width 106 height 33
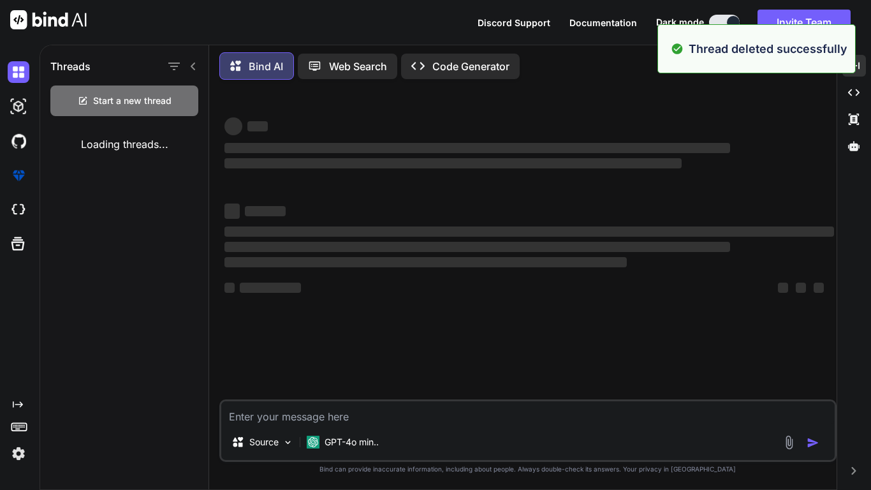
scroll to position [0, 0]
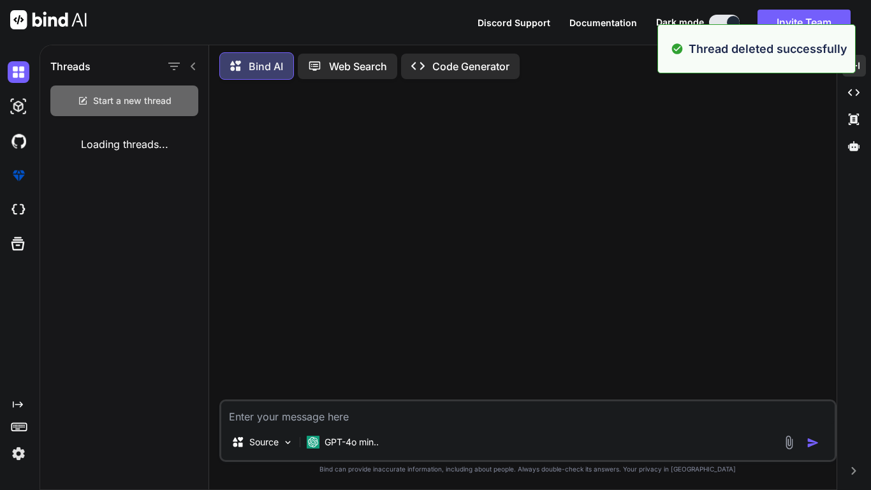
click at [112, 106] on div "Start a new thread" at bounding box center [124, 100] width 148 height 31
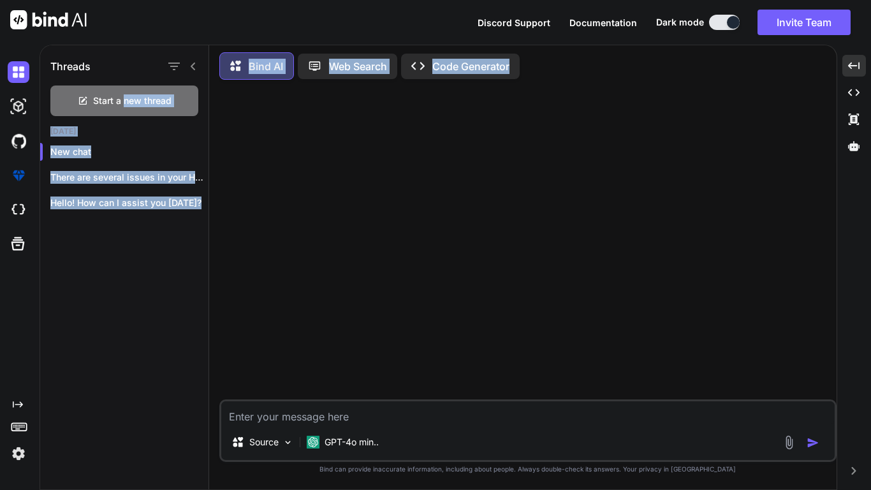
drag, startPoint x: 123, startPoint y: 93, endPoint x: 354, endPoint y: 200, distance: 254.7
click at [354, 200] on div "Threads Start a new thread [DATE] New chat There are several issues in your HTM…" at bounding box center [438, 265] width 796 height 447
click at [354, 200] on div at bounding box center [529, 244] width 615 height 309
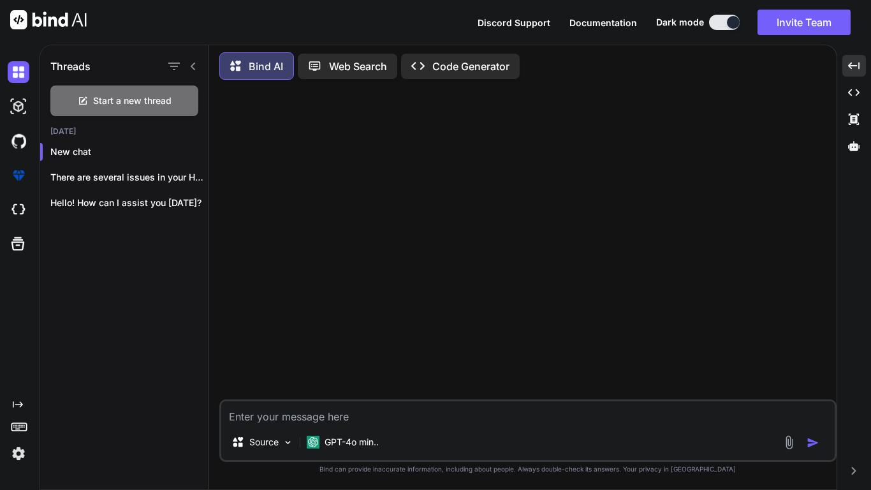
click at [384, 381] on textarea at bounding box center [527, 412] width 613 height 23
paste textarea "{ "lorem": ["Ipsum", "Dolo"], "sitame": { "cons": "Adipi", "elits": "💨" } }, { …"
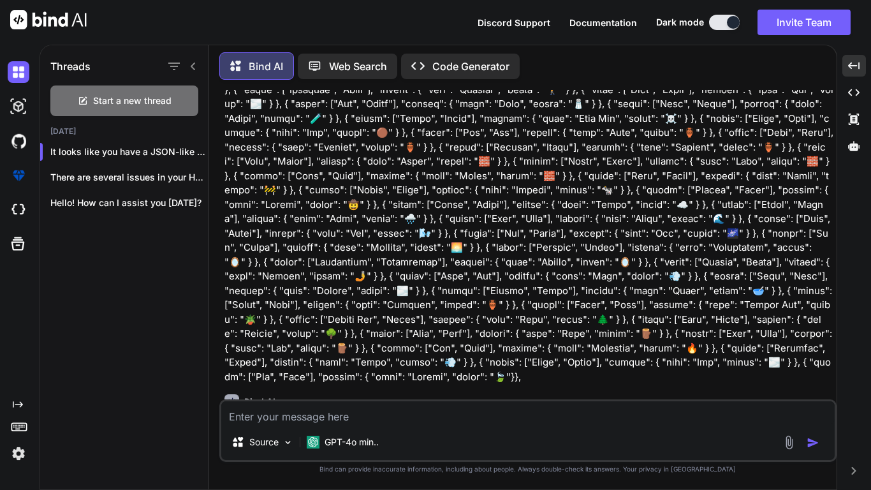
scroll to position [2093, 0]
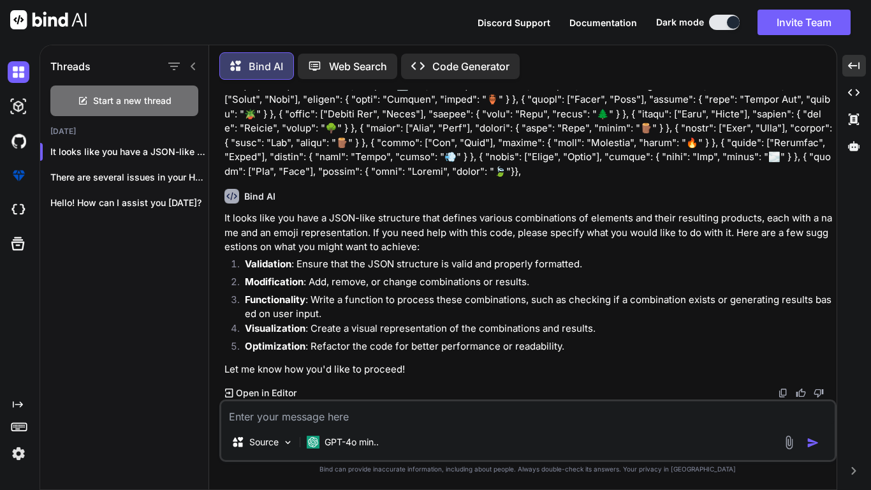
click at [458, 381] on textarea at bounding box center [527, 412] width 613 height 23
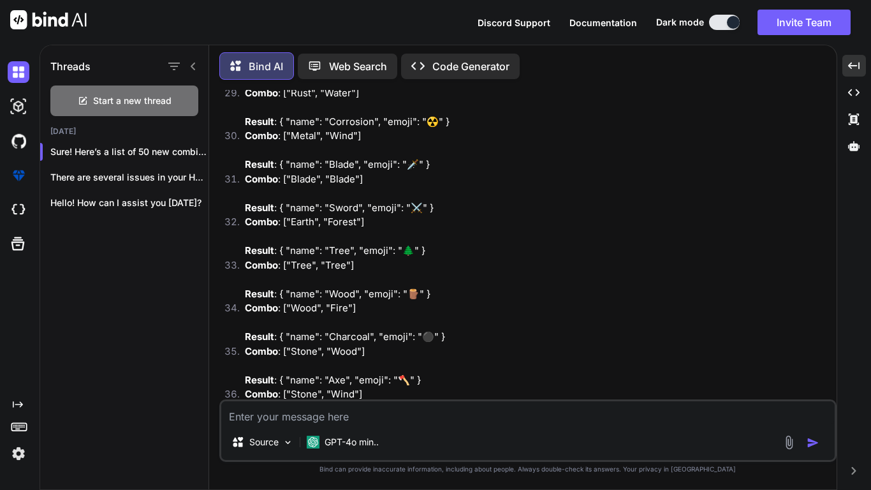
scroll to position [4396, 0]
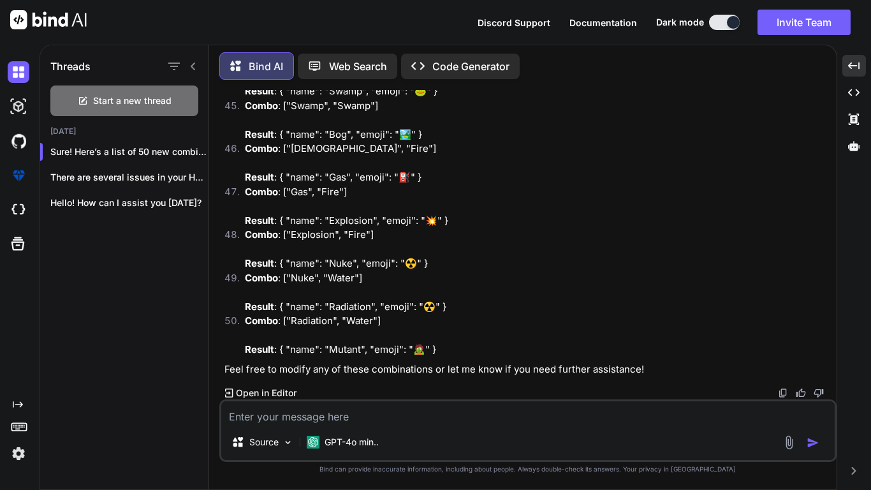
click at [439, 381] on textarea at bounding box center [527, 412] width 613 height 23
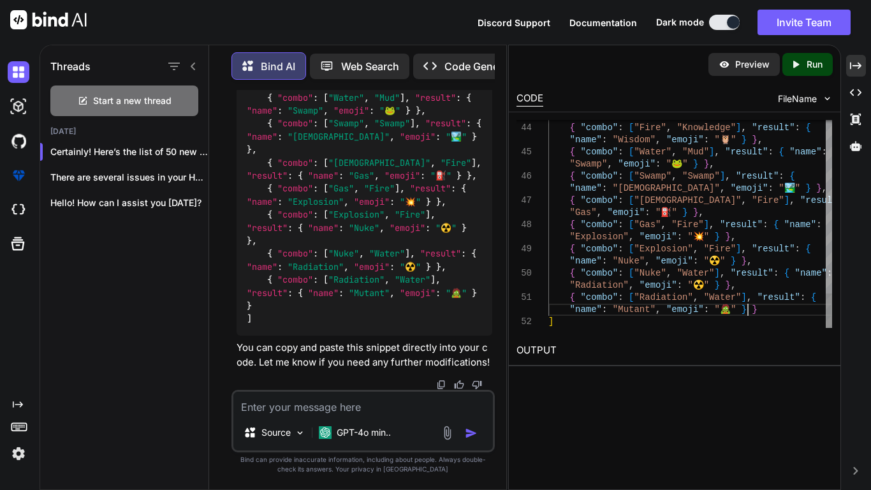
scroll to position [0, 0]
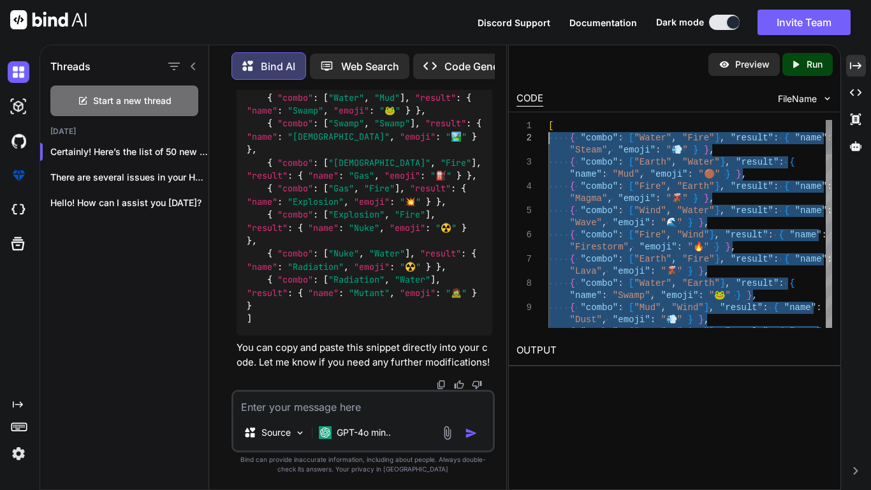
drag, startPoint x: 753, startPoint y: 309, endPoint x: 546, endPoint y: 136, distance: 270.2
click at [310, 381] on textarea at bounding box center [362, 402] width 259 height 23
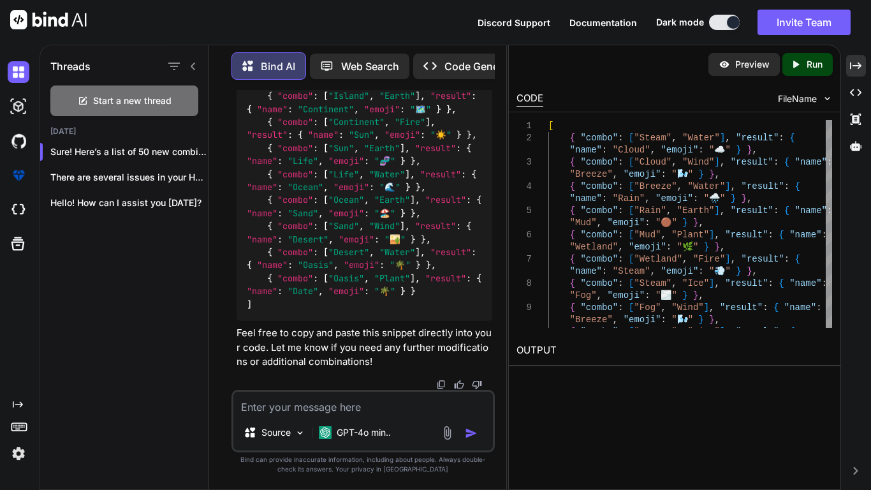
scroll to position [10796, 0]
click at [396, 381] on textarea at bounding box center [362, 402] width 259 height 23
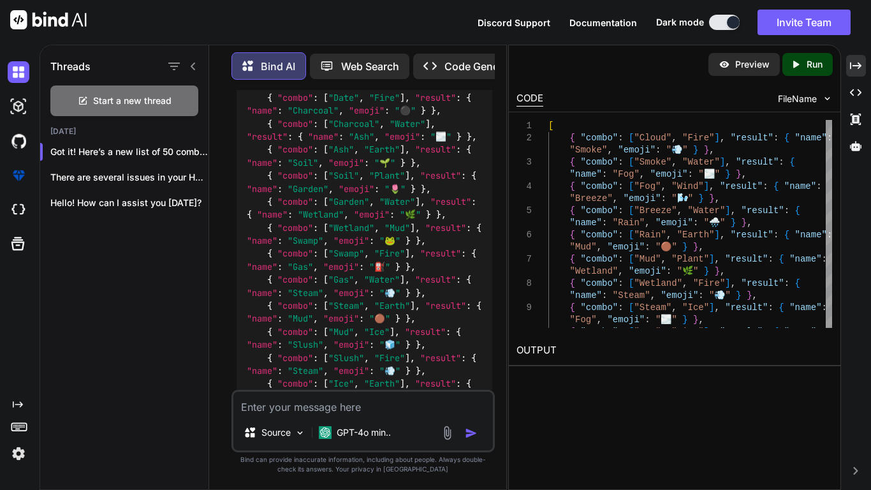
scroll to position [12528, 0]
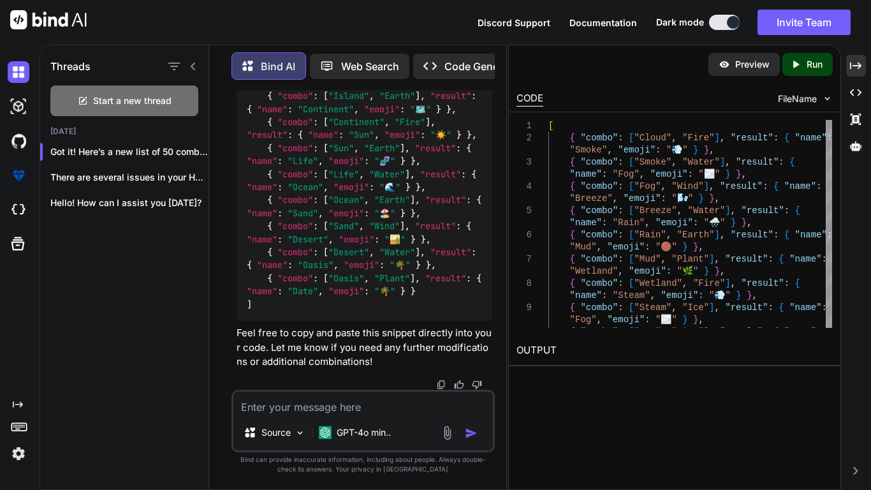
click at [405, 381] on textarea at bounding box center [362, 402] width 259 height 23
paste textarea "{ "lorem": ["Ipsum", "Dolo"], "sitame": { "cons": "Adipi", "elits": "💨" } }, { …"
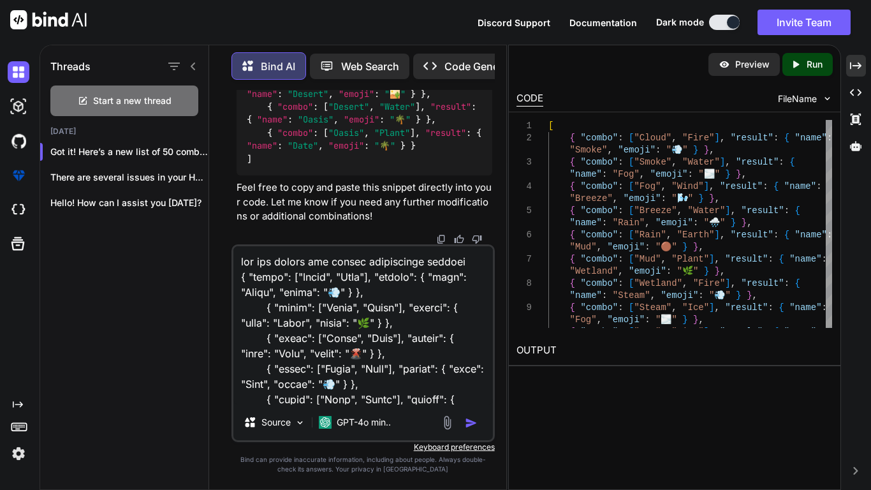
scroll to position [9379, 0]
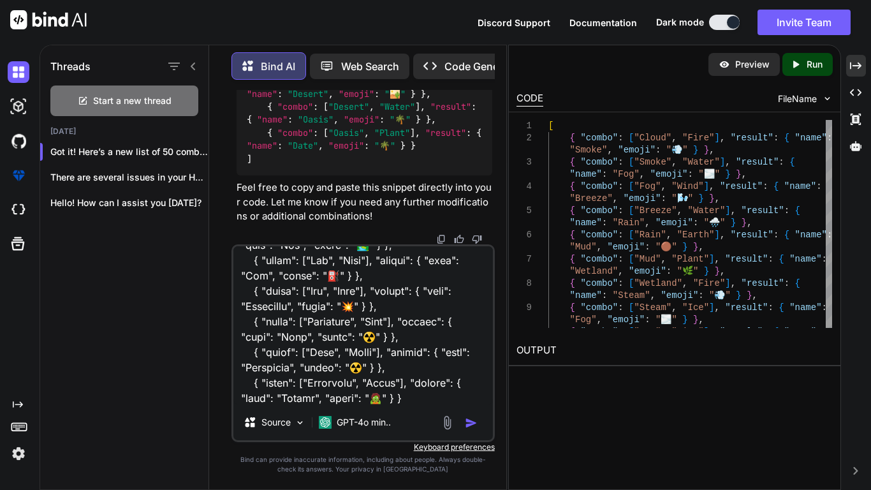
click at [467, 381] on img "button" at bounding box center [471, 422] width 13 height 13
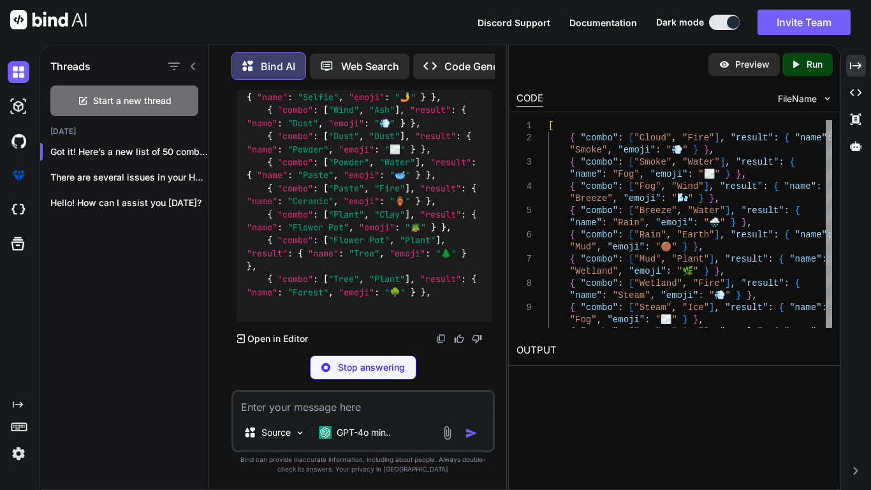
scroll to position [22218, 0]
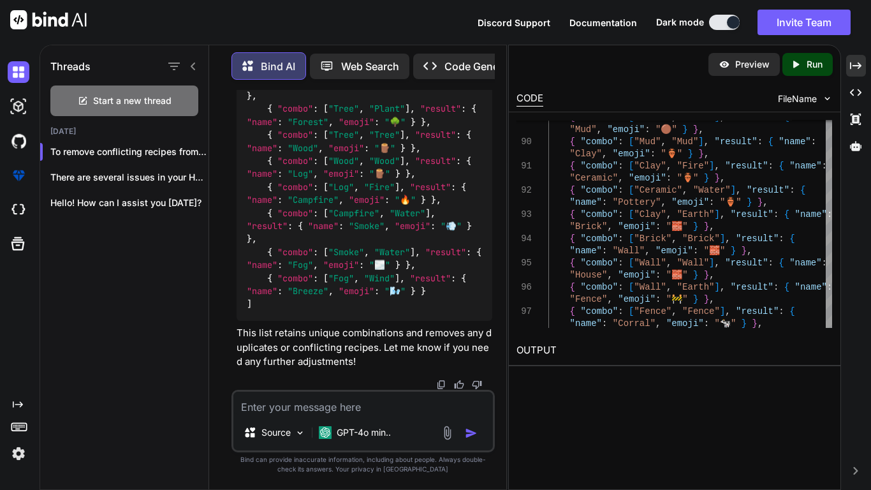
click at [284, 282] on span ""combo"" at bounding box center [295, 277] width 36 height 11
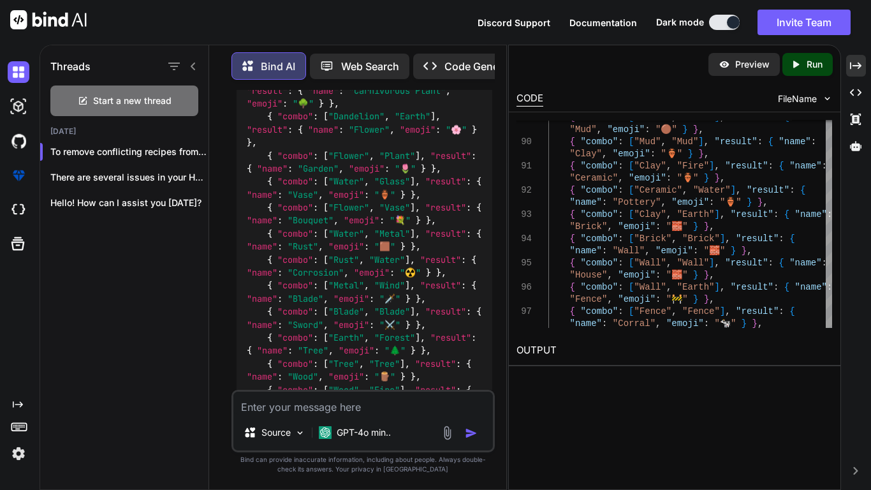
scroll to position [19850, 0]
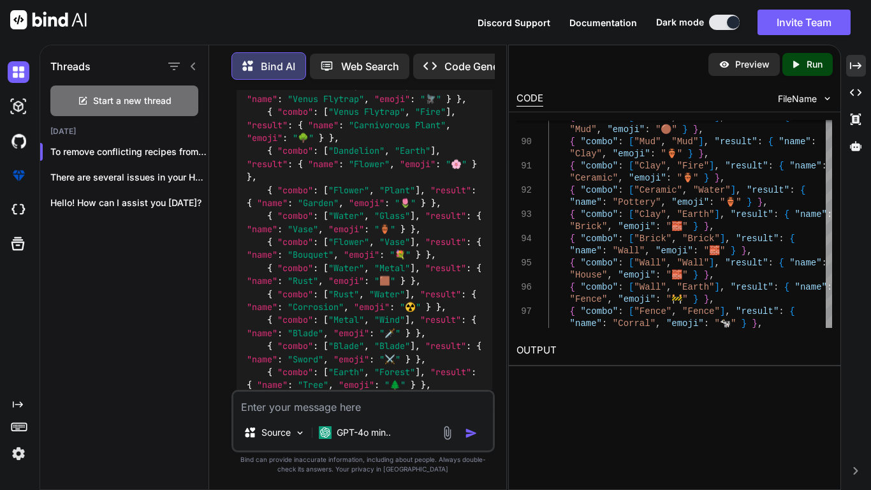
click at [152, 114] on div "Threads Start a new thread [DATE] To remove conflicting recipes from your ... T…" at bounding box center [124, 132] width 168 height 180
click at [155, 104] on div "Start a new thread" at bounding box center [124, 100] width 148 height 31
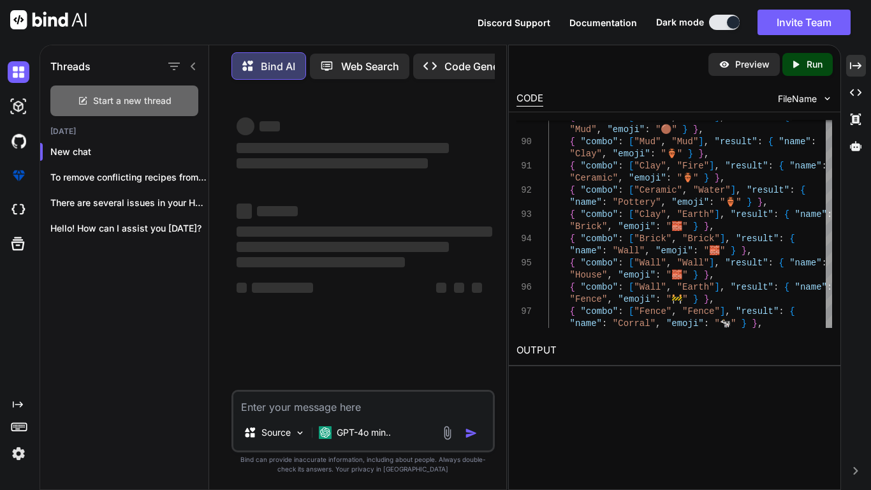
scroll to position [0, 0]
click at [342, 381] on textarea at bounding box center [362, 402] width 259 height 23
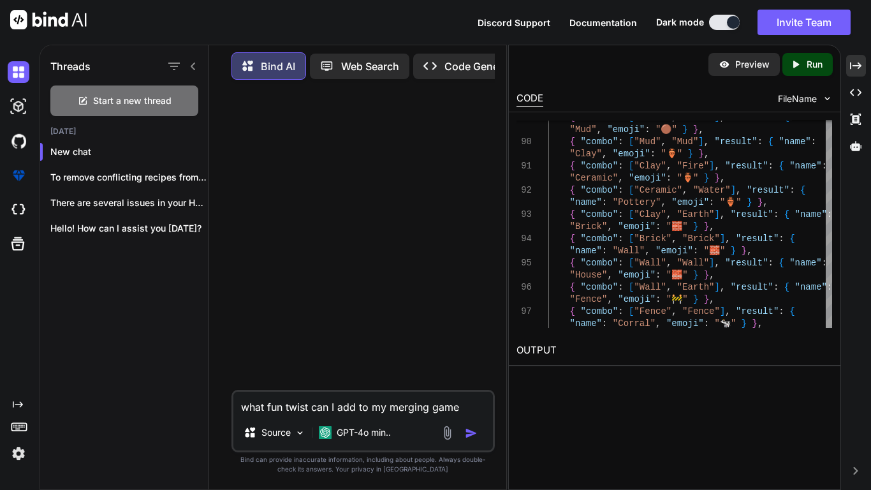
paste textarea "<!DOCTYPE html> <html lang="en"> <head> <meta charset="UTF-8"> <meta name="view…"
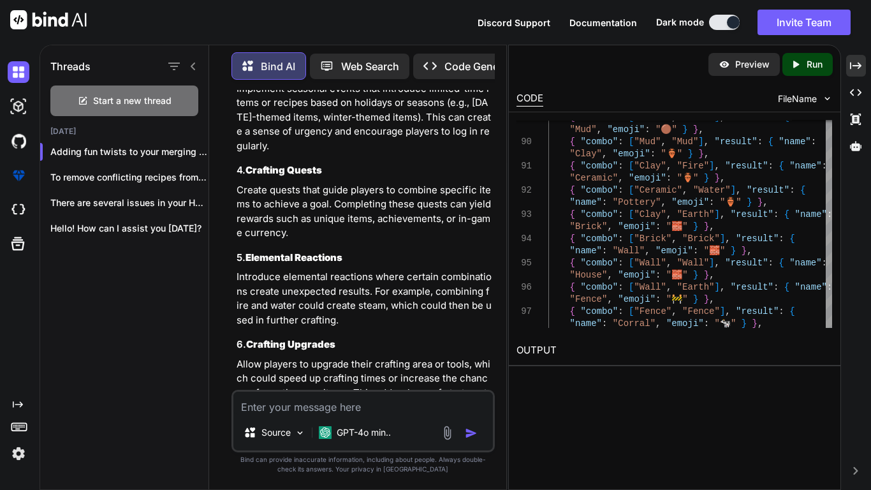
scroll to position [7020, 0]
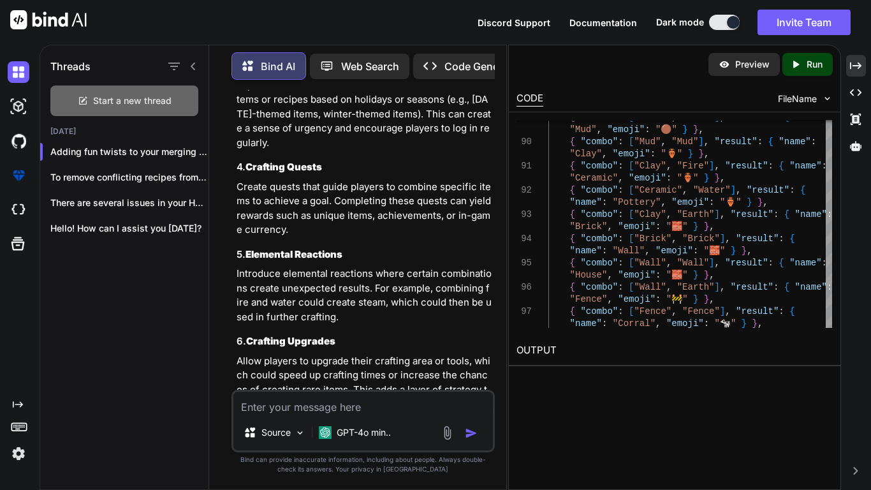
click at [137, 109] on div "Start a new thread" at bounding box center [124, 100] width 148 height 31
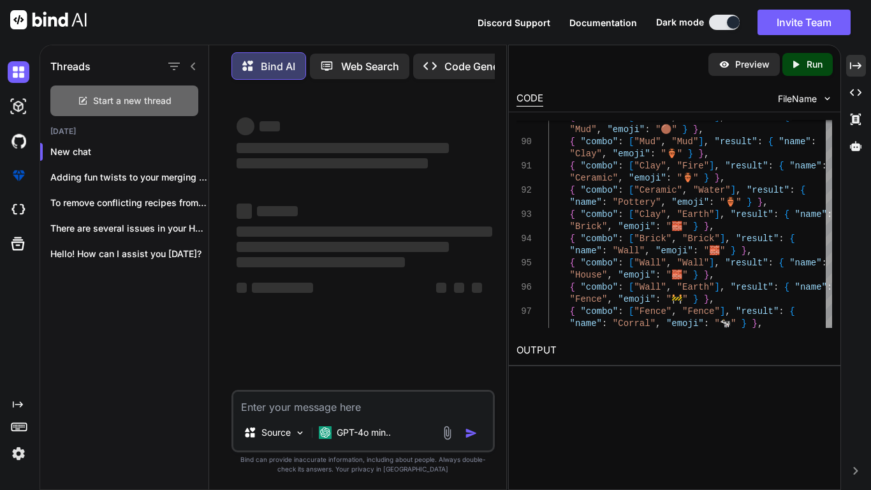
scroll to position [0, 0]
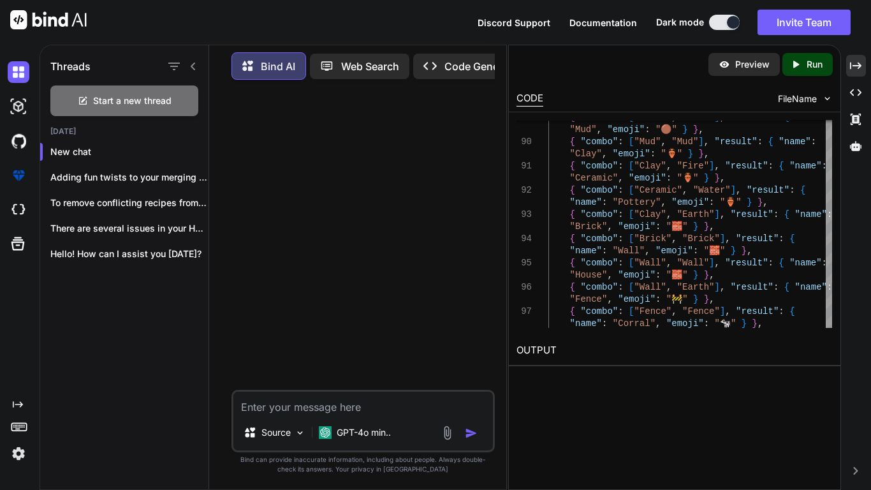
click at [374, 381] on textarea at bounding box center [362, 402] width 259 height 23
click at [335, 381] on textarea at bounding box center [362, 402] width 259 height 23
paste textarea "<!DOCTYPE html> <html lang="en"> <head> <meta charset="UTF-8"> <meta name="view…"
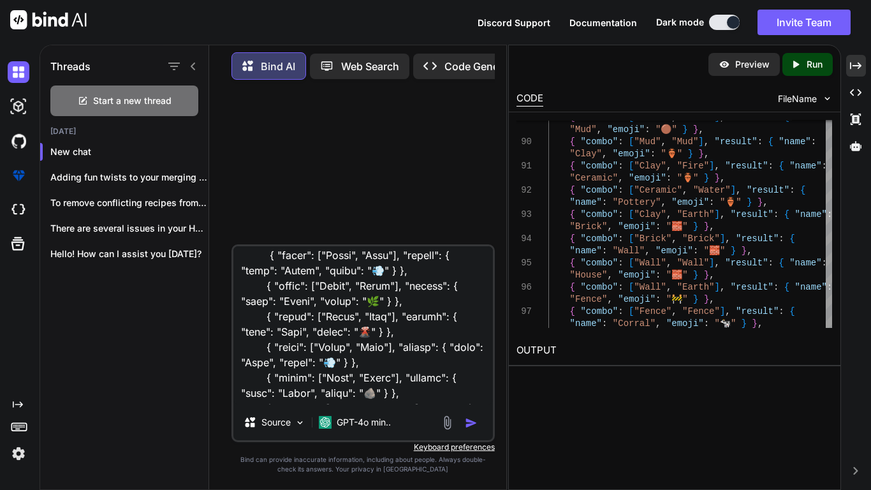
scroll to position [1761, 0]
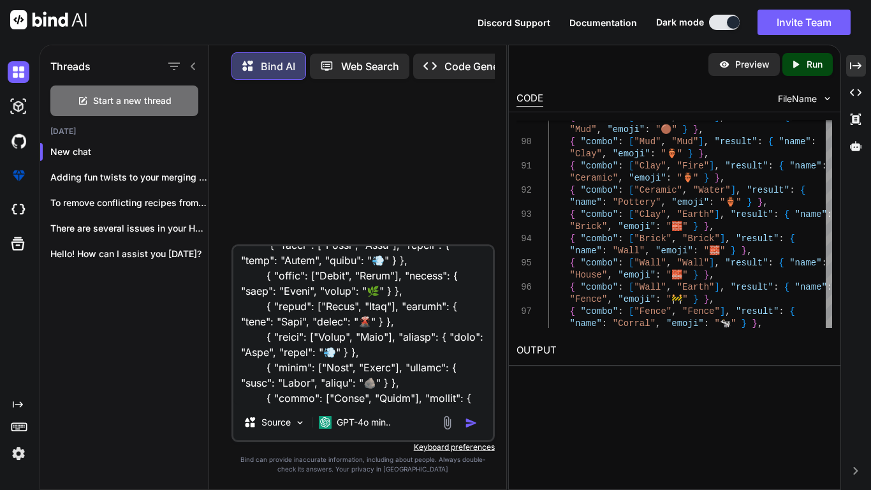
drag, startPoint x: 380, startPoint y: 328, endPoint x: 287, endPoint y: 307, distance: 95.6
click at [287, 307] on textarea at bounding box center [362, 325] width 259 height 158
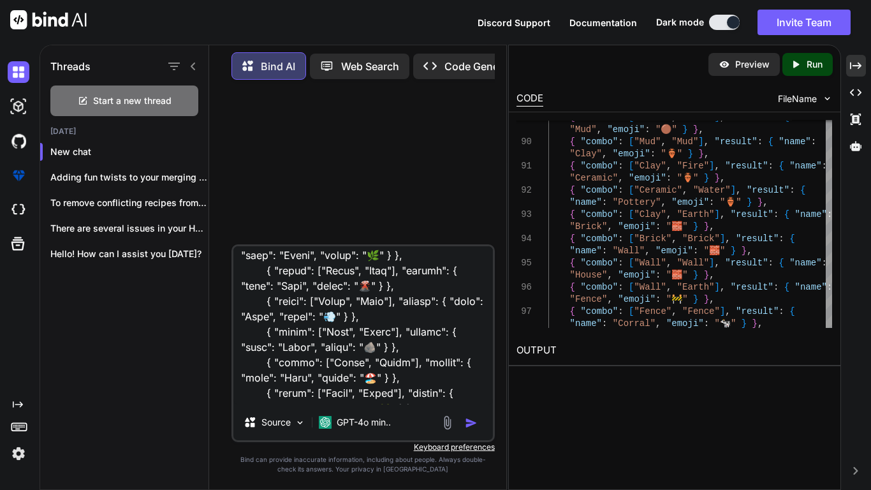
scroll to position [1790, 0]
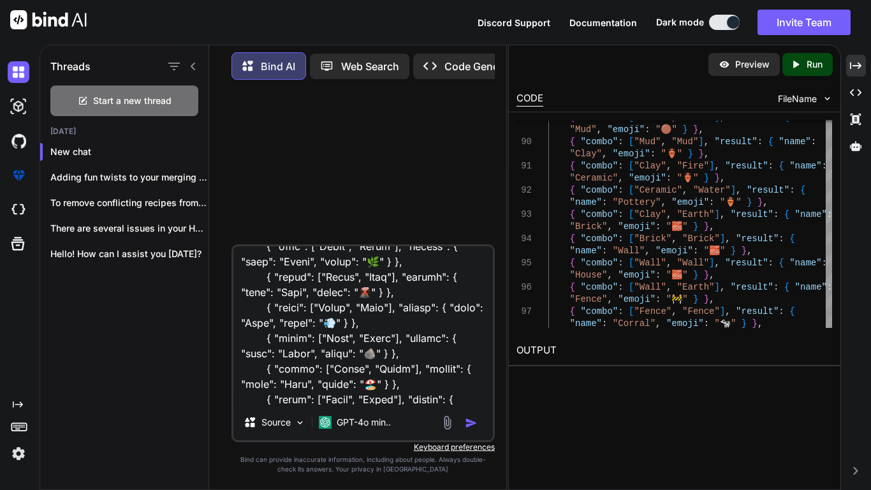
click at [319, 354] on textarea at bounding box center [362, 325] width 259 height 158
drag, startPoint x: 266, startPoint y: 275, endPoint x: 483, endPoint y: 279, distance: 217.4
click at [483, 279] on textarea at bounding box center [362, 325] width 259 height 158
click at [381, 281] on textarea at bounding box center [362, 325] width 259 height 158
click at [469, 381] on img "button" at bounding box center [471, 422] width 13 height 13
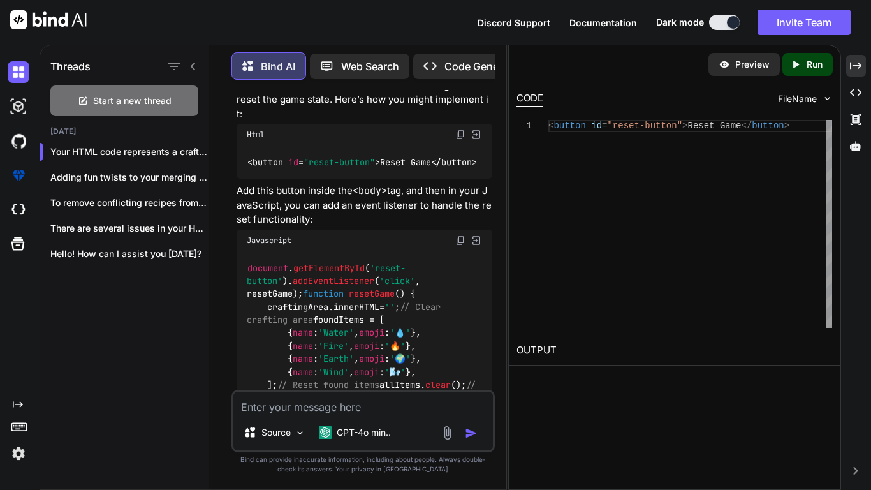
scroll to position [7661, 0]
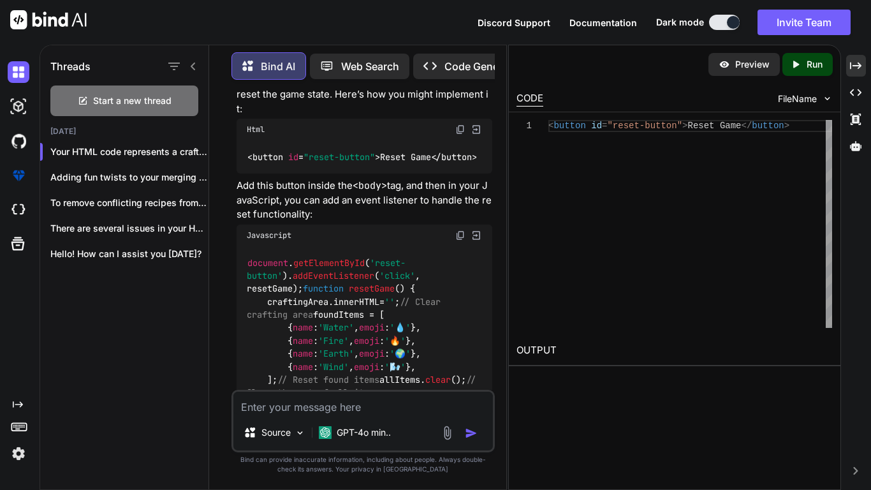
click at [307, 163] on span ""reset-button"" at bounding box center [338, 156] width 71 height 11
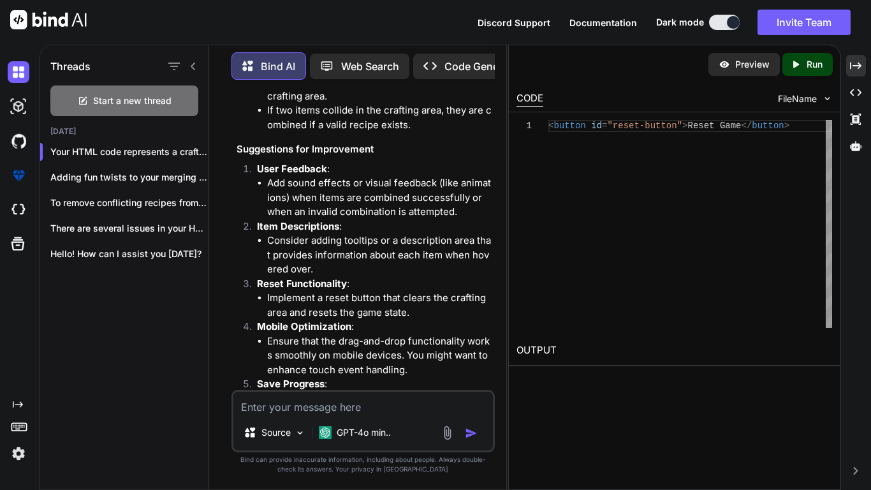
scroll to position [7124, 0]
